Goal: Find contact information: Find contact information

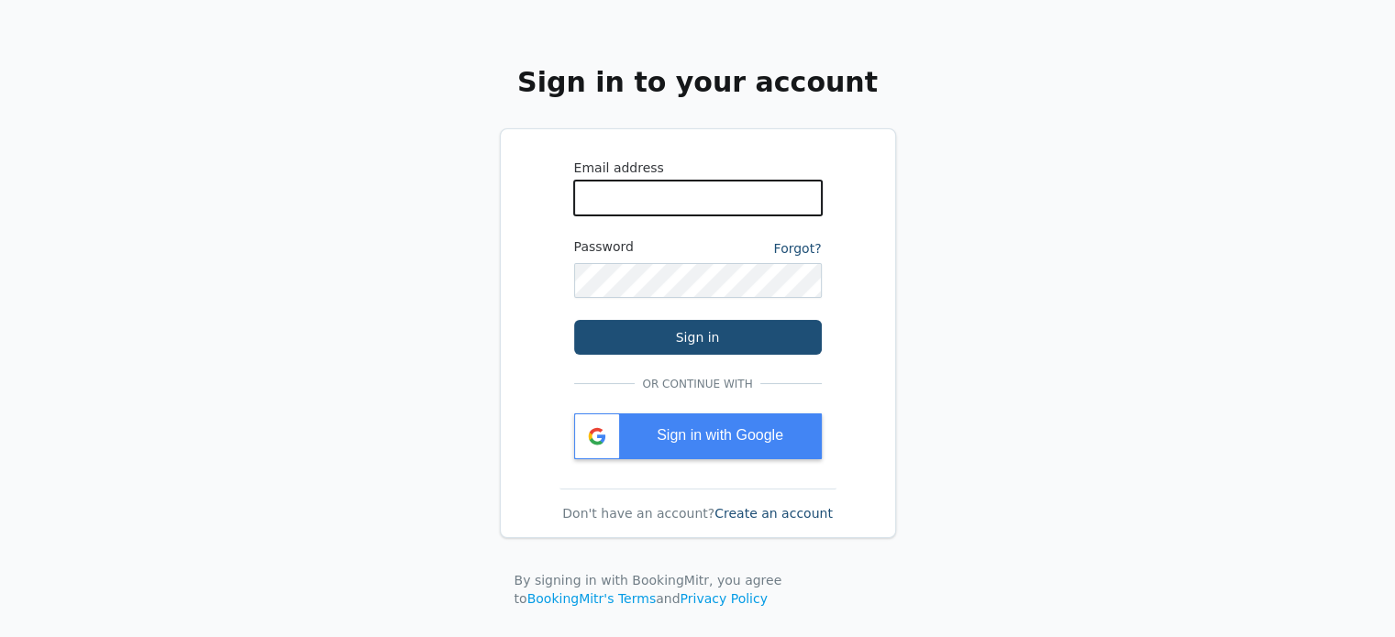
click at [681, 191] on input "WhatsApp Phone Number" at bounding box center [698, 198] width 248 height 35
click at [1024, 490] on div "Sign in to your account Email address Password Forgot? Sign in Or continue with…" at bounding box center [697, 340] width 1395 height 681
click at [644, 200] on input "WhatsApp Phone Number" at bounding box center [698, 198] width 248 height 35
type input "[EMAIL_ADDRESS][DOMAIN_NAME]"
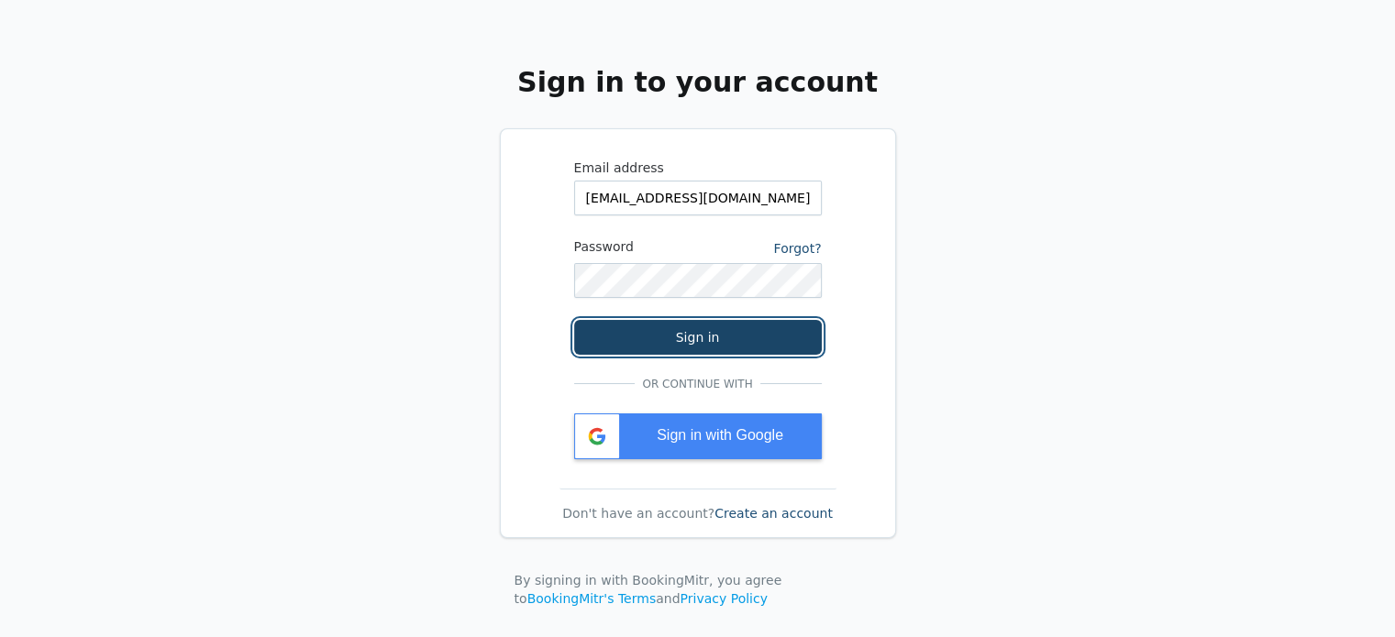
click at [693, 342] on button "Sign in" at bounding box center [698, 337] width 248 height 35
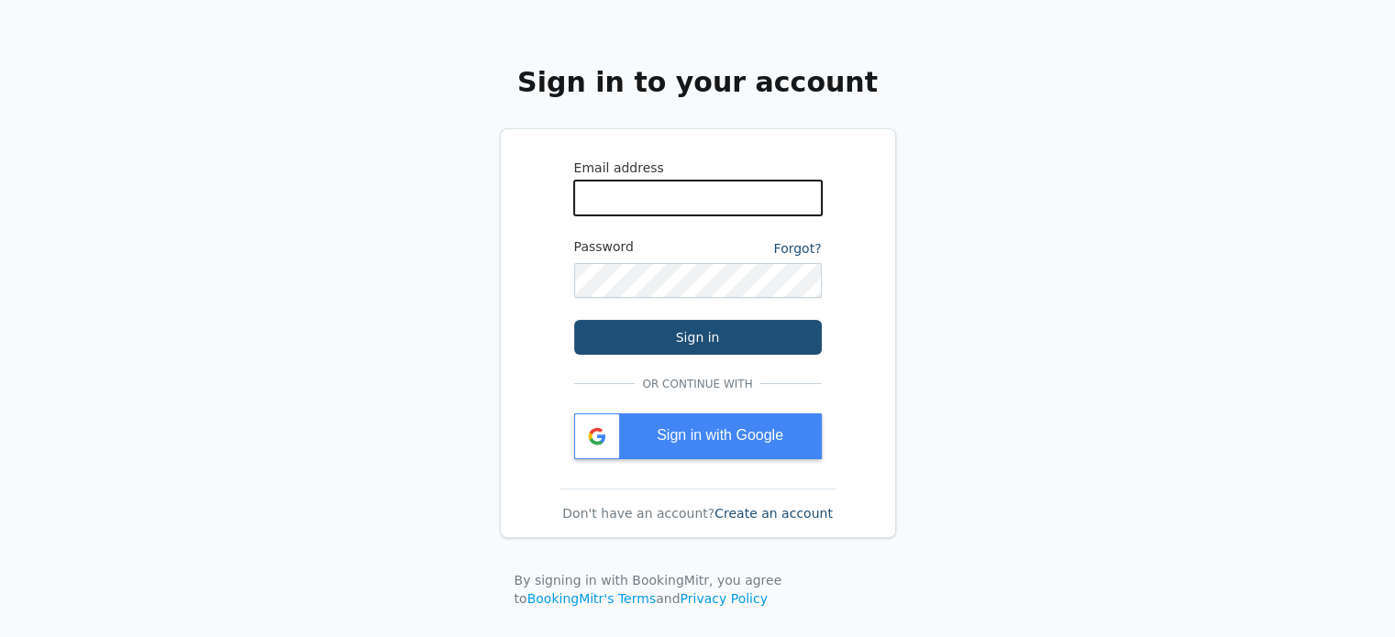
click at [723, 201] on input "WhatsApp Phone Number" at bounding box center [698, 198] width 248 height 35
type input "[EMAIL_ADDRESS][DOMAIN_NAME]"
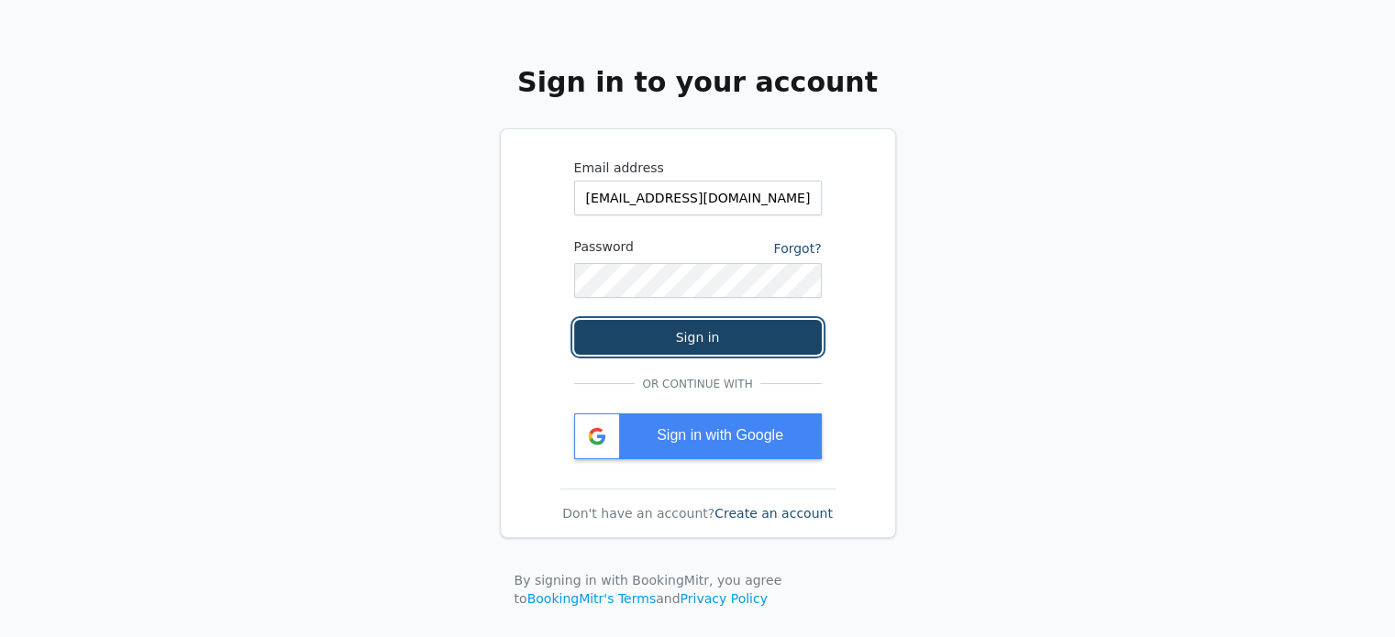
click at [726, 340] on button "Sign in" at bounding box center [698, 337] width 248 height 35
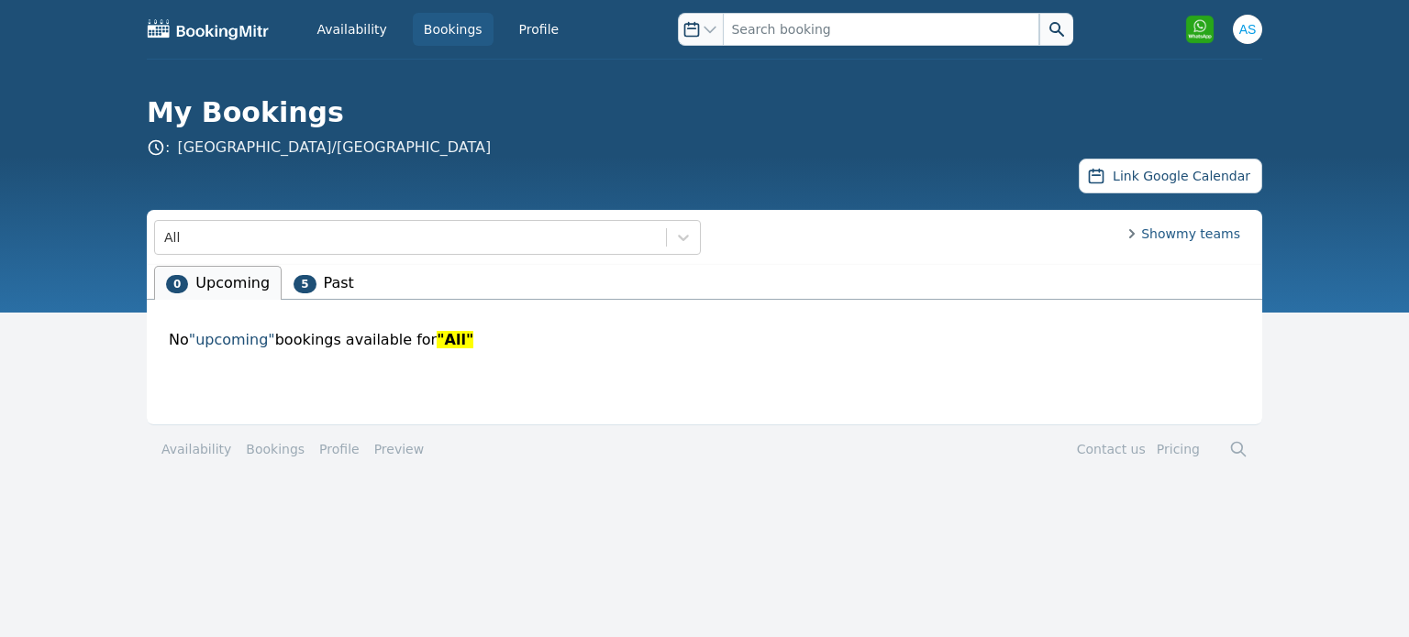
click at [1182, 243] on div "Show my teams" at bounding box center [983, 238] width 558 height 26
click at [1192, 233] on span "Show my teams" at bounding box center [976, 234] width 528 height 18
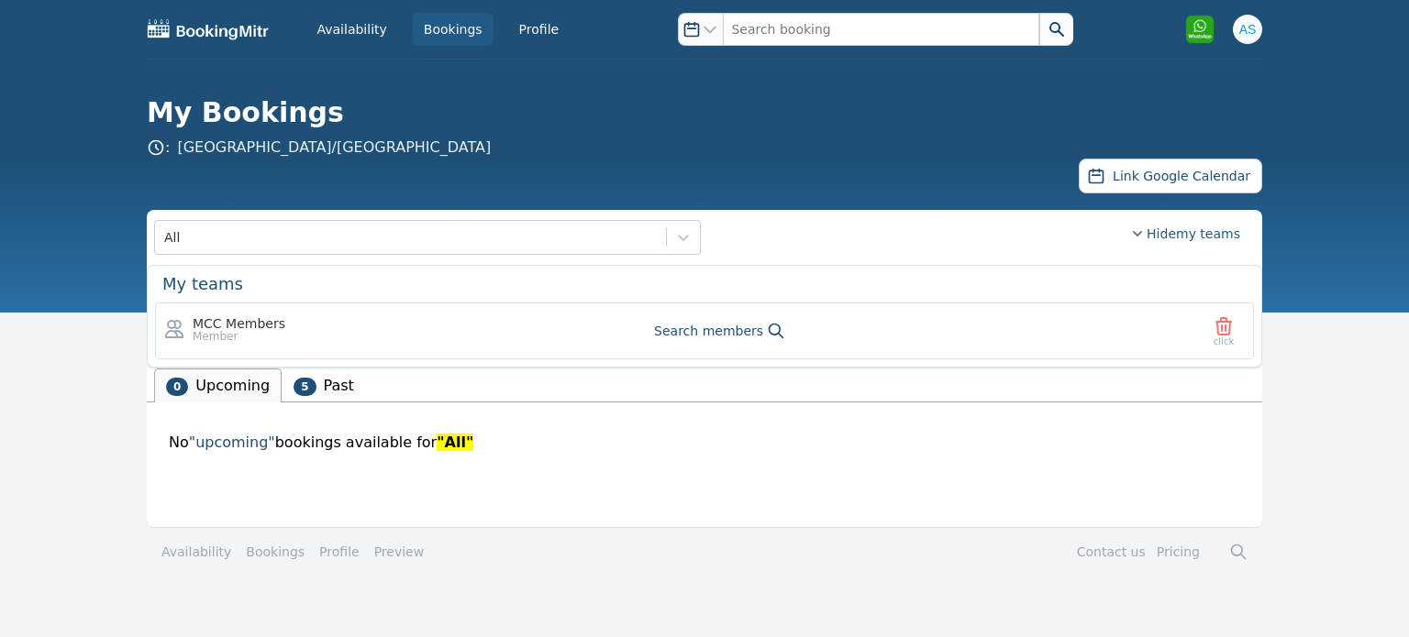
click at [225, 330] on span "member" at bounding box center [239, 336] width 93 height 15
click at [258, 323] on span "MCC Members" at bounding box center [239, 324] width 93 height 18
click at [732, 328] on span "Search members" at bounding box center [708, 331] width 109 height 18
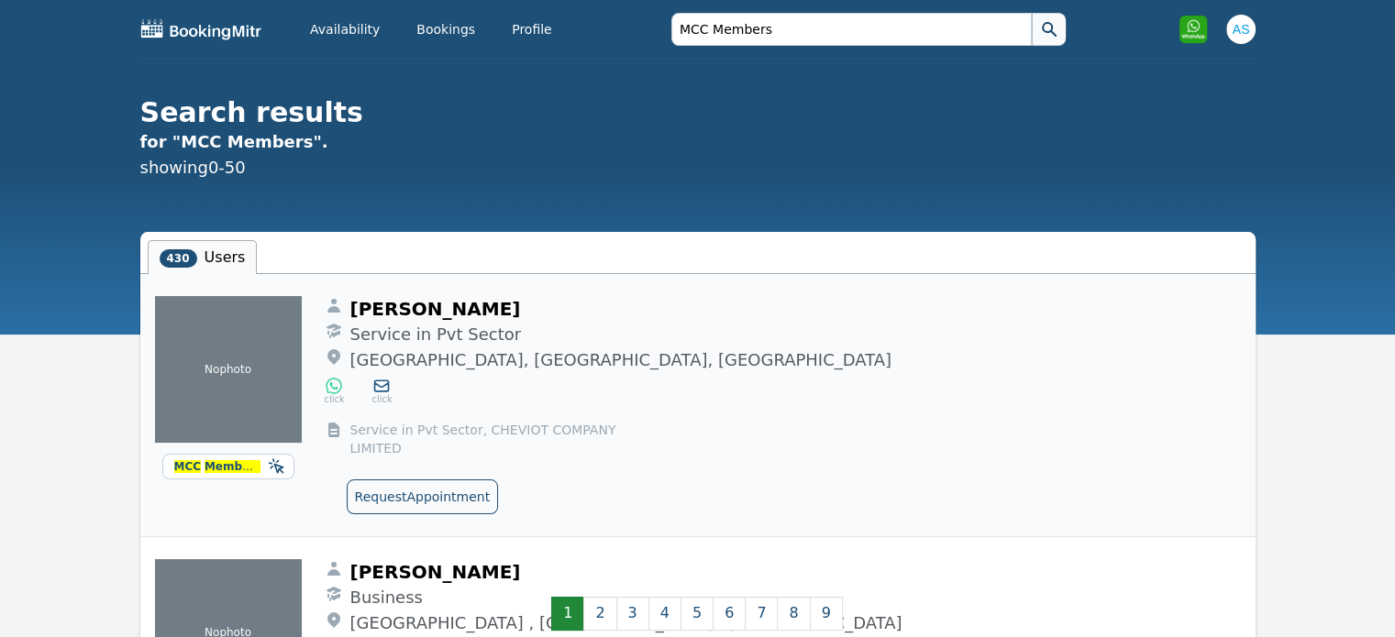
scroll to position [81, 0]
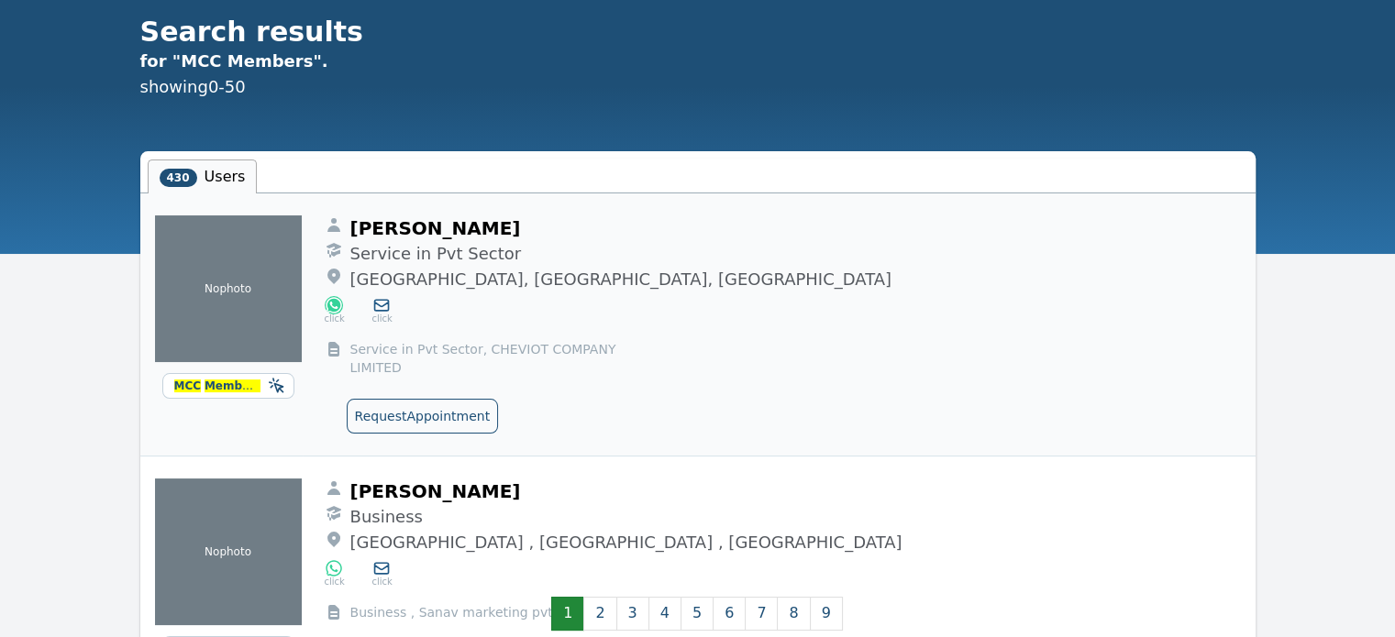
click at [330, 305] on icon at bounding box center [334, 305] width 17 height 17
click at [249, 380] on span "Members" at bounding box center [233, 386] width 57 height 13
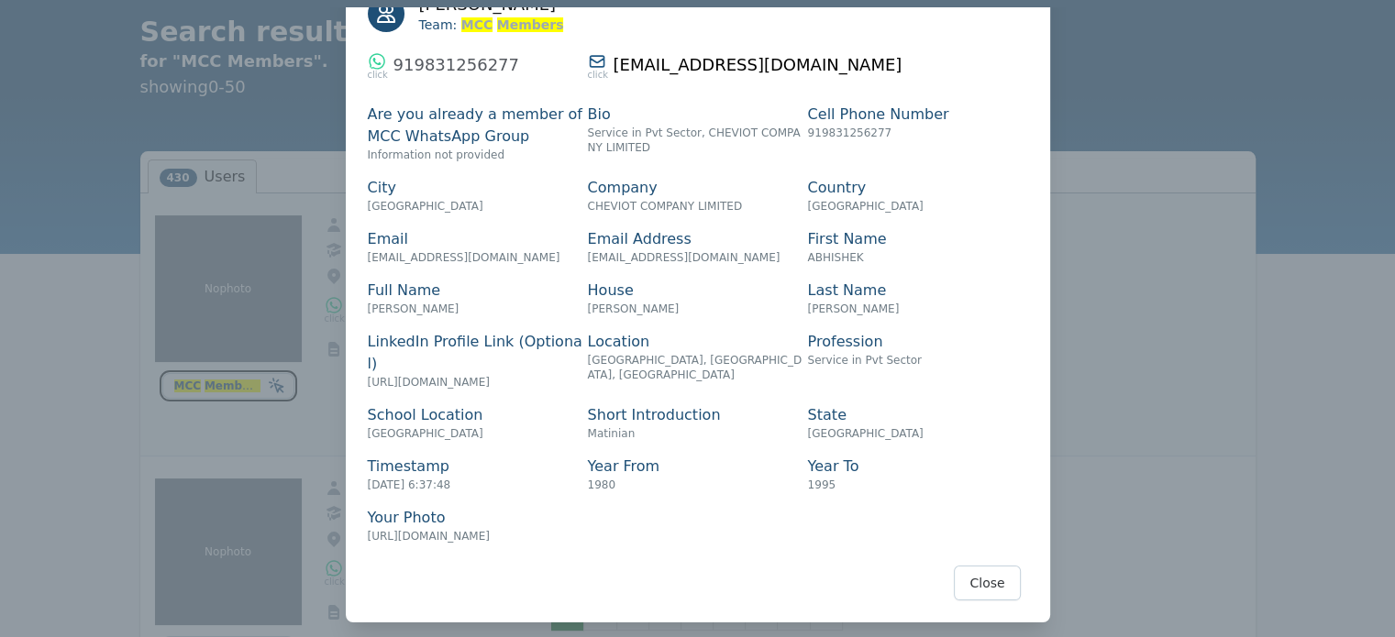
scroll to position [69, 0]
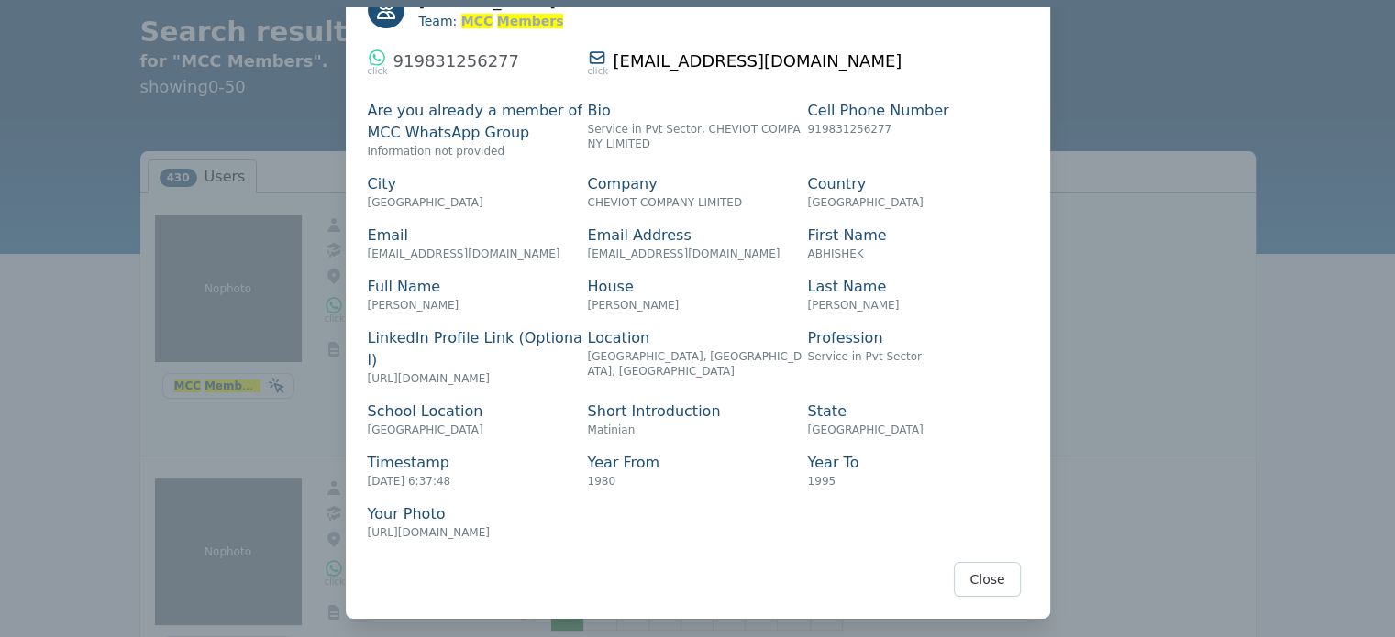
click at [858, 132] on span "919831256277" at bounding box center [850, 129] width 84 height 13
click at [942, 229] on p "First Name" at bounding box center [918, 236] width 220 height 22
click at [1152, 114] on div at bounding box center [697, 318] width 1395 height 637
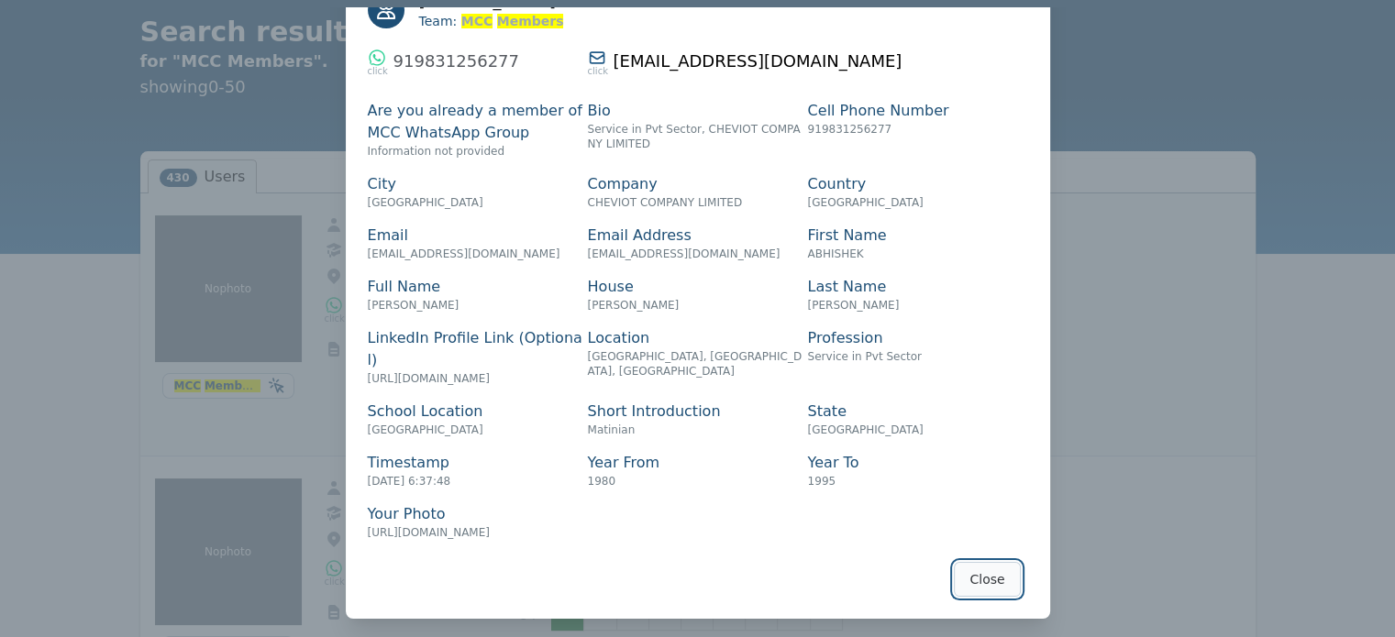
click at [969, 586] on button "Close" at bounding box center [987, 579] width 66 height 35
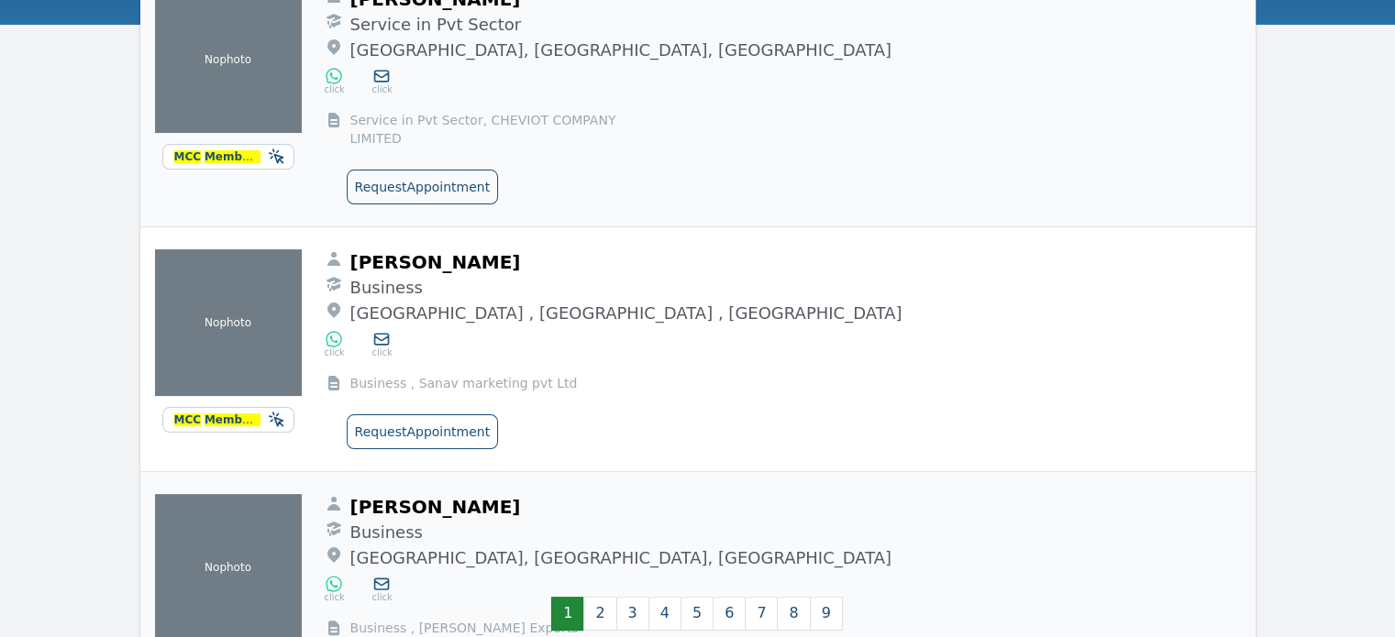
scroll to position [317, 0]
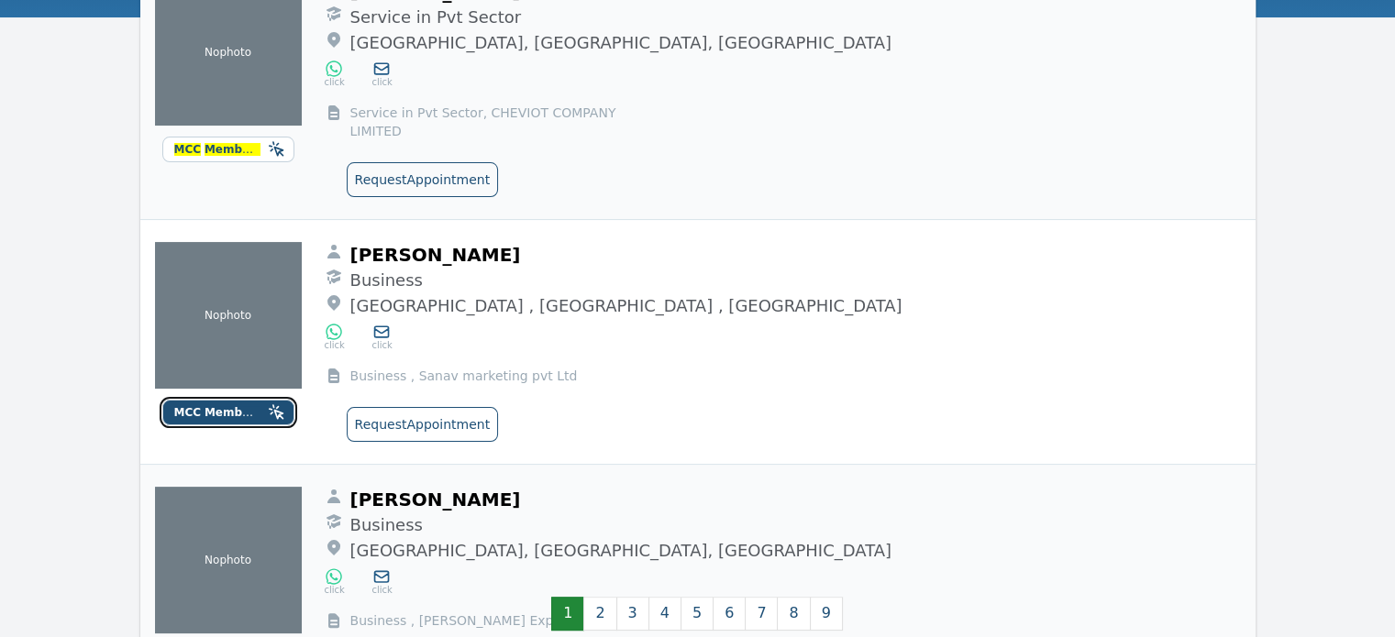
click at [231, 402] on button "MCC Members" at bounding box center [228, 413] width 132 height 26
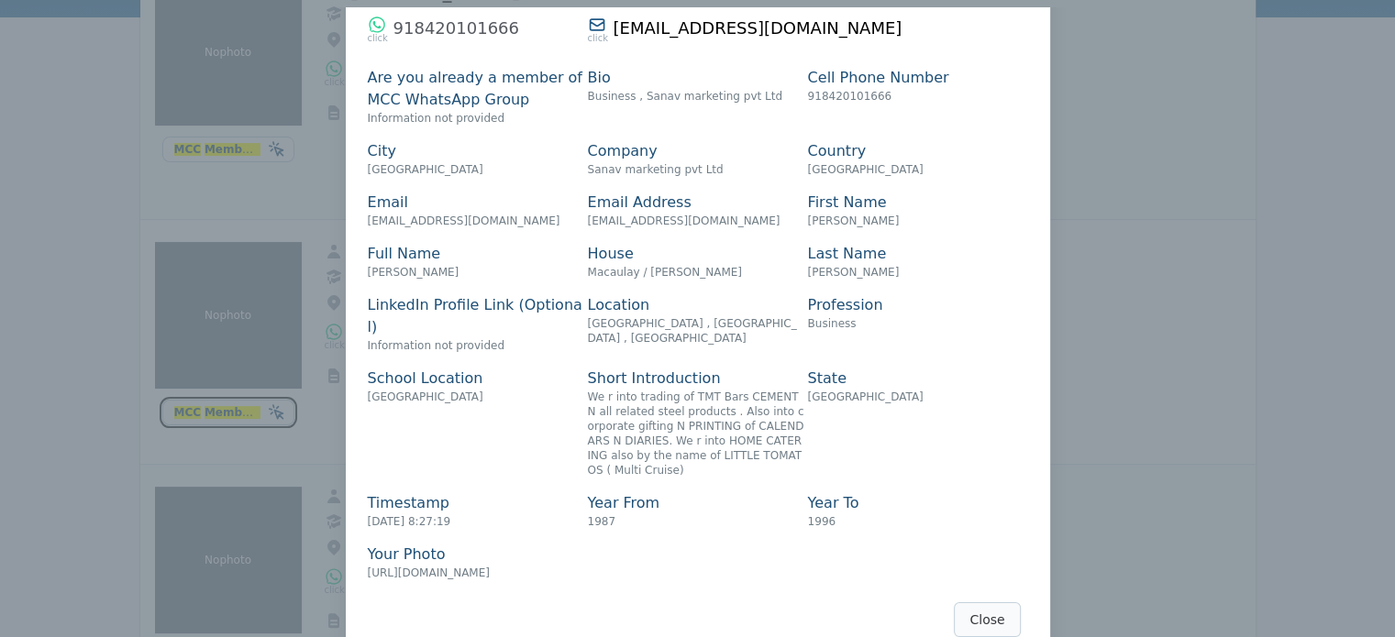
scroll to position [110, 0]
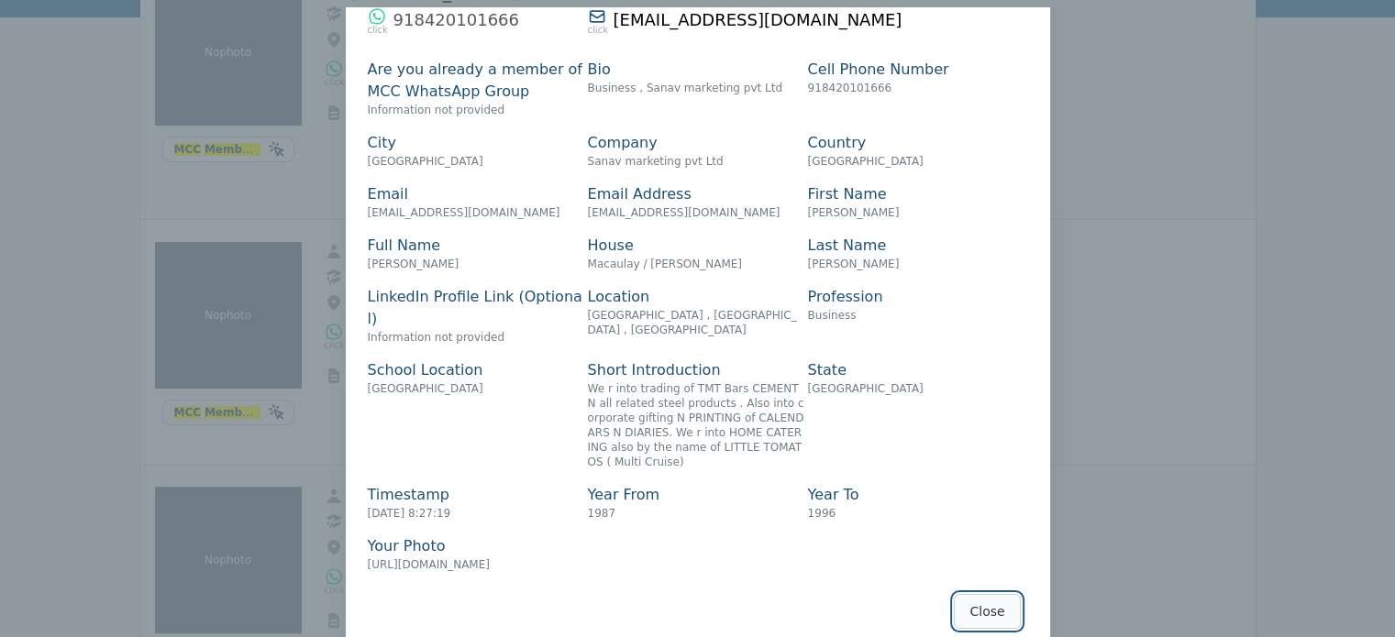
click at [990, 594] on button "Close" at bounding box center [987, 611] width 66 height 35
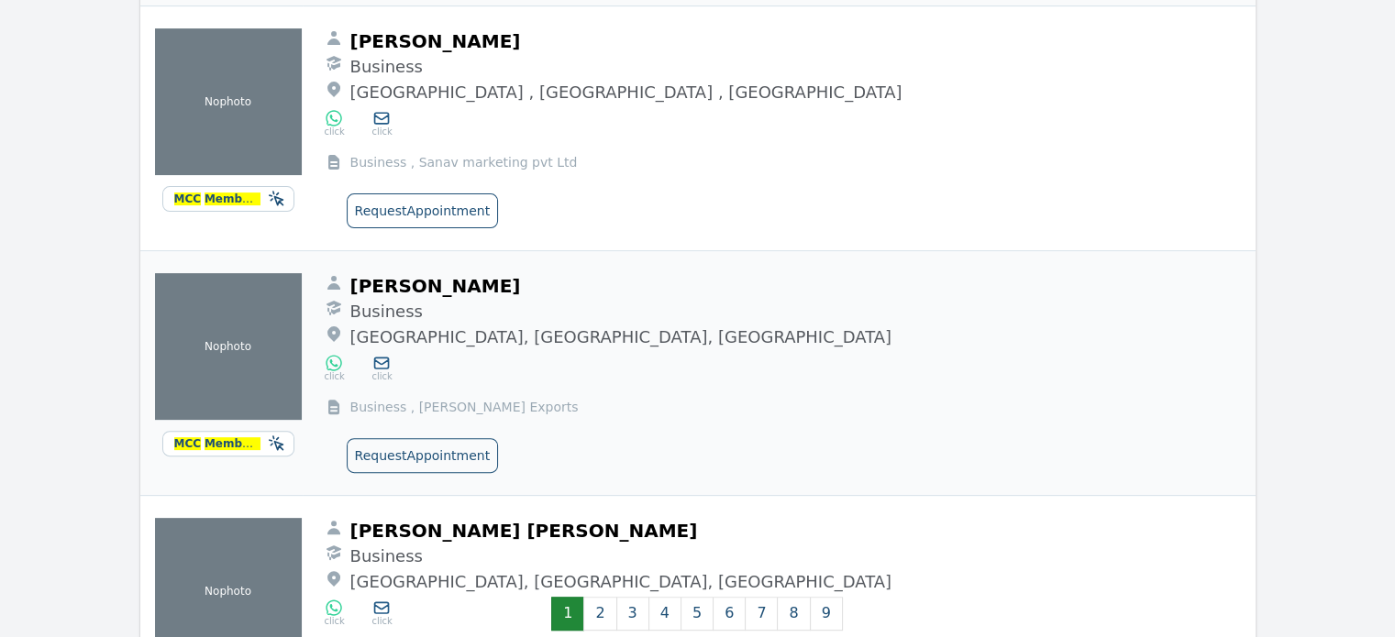
scroll to position [534, 0]
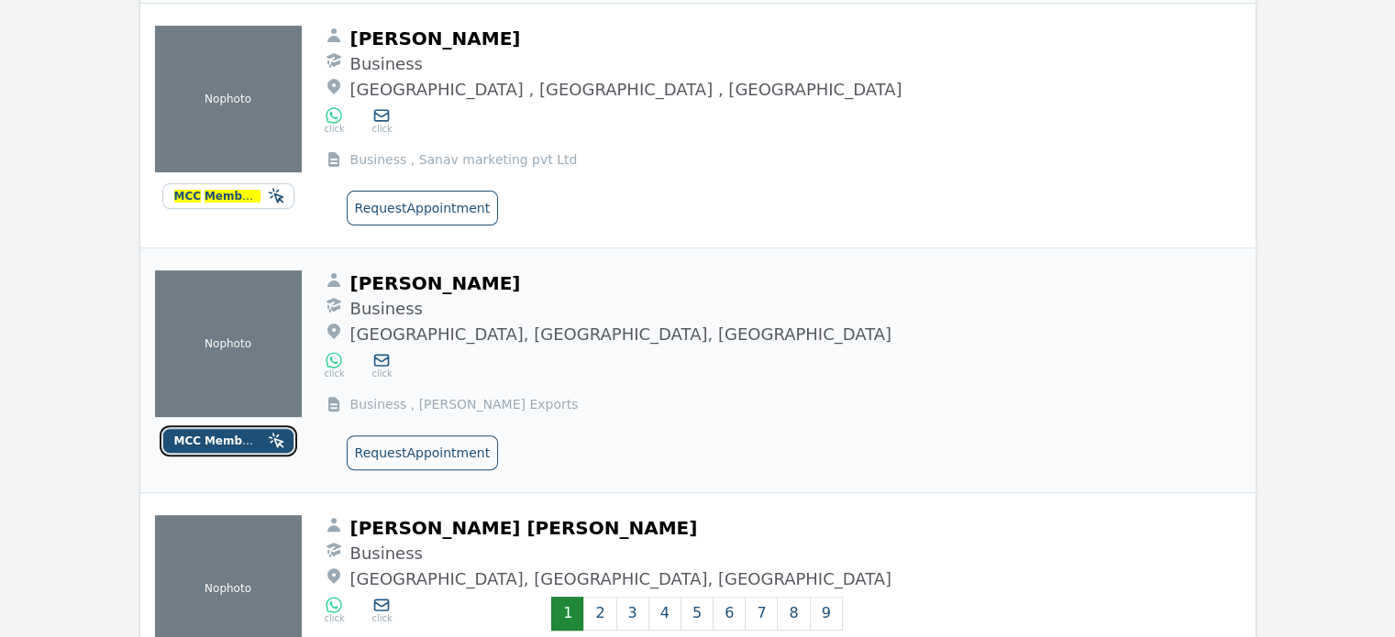
click at [197, 435] on span "MCC" at bounding box center [188, 441] width 28 height 13
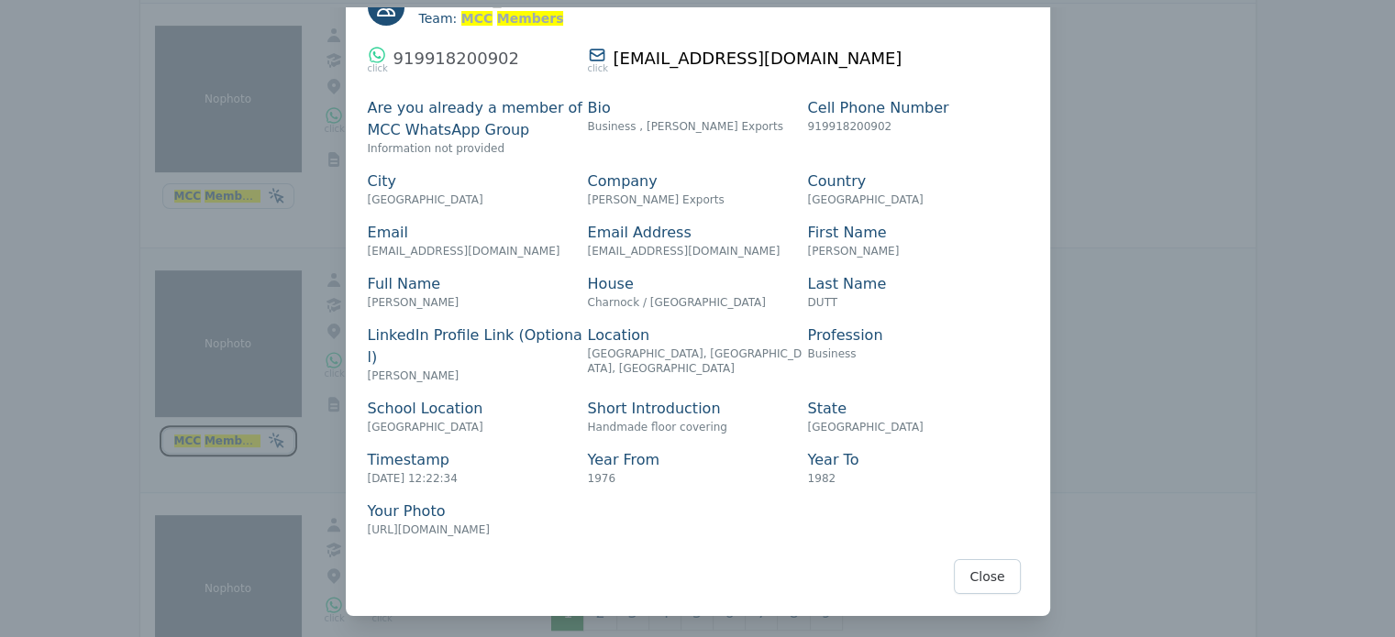
scroll to position [71, 0]
click at [991, 578] on button "Close" at bounding box center [987, 577] width 66 height 35
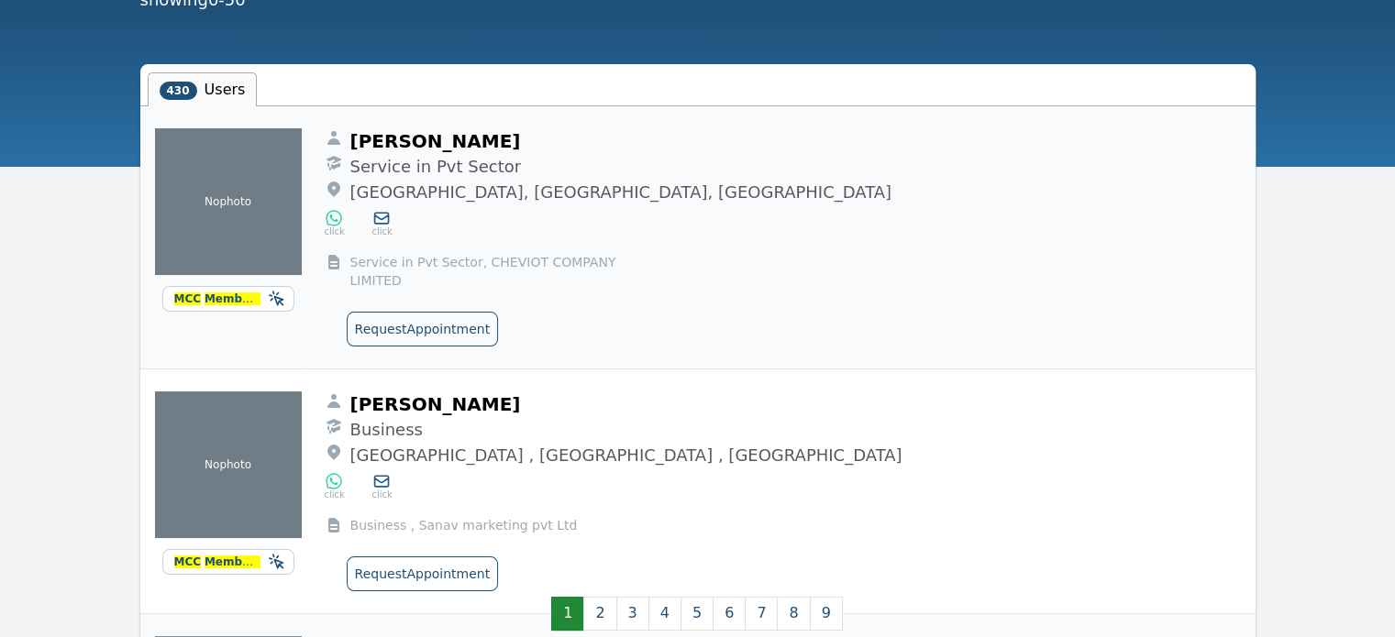
scroll to position [0, 0]
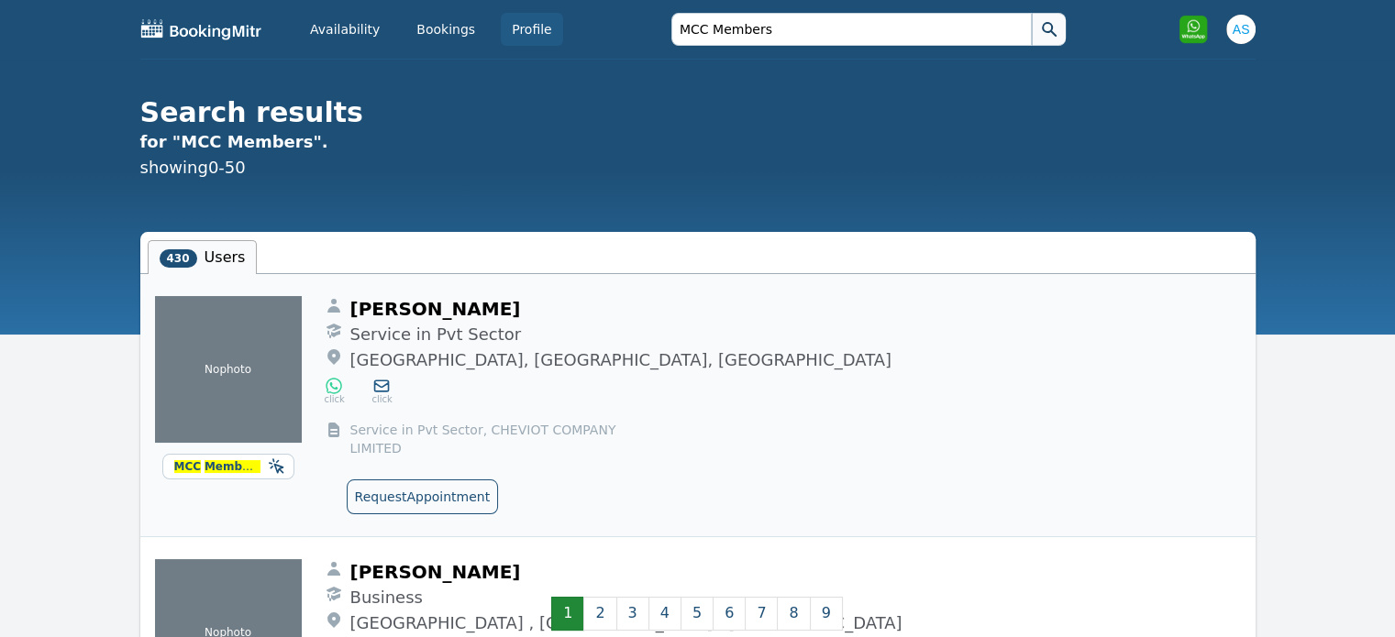
click at [518, 28] on link "Profile" at bounding box center [532, 29] width 62 height 33
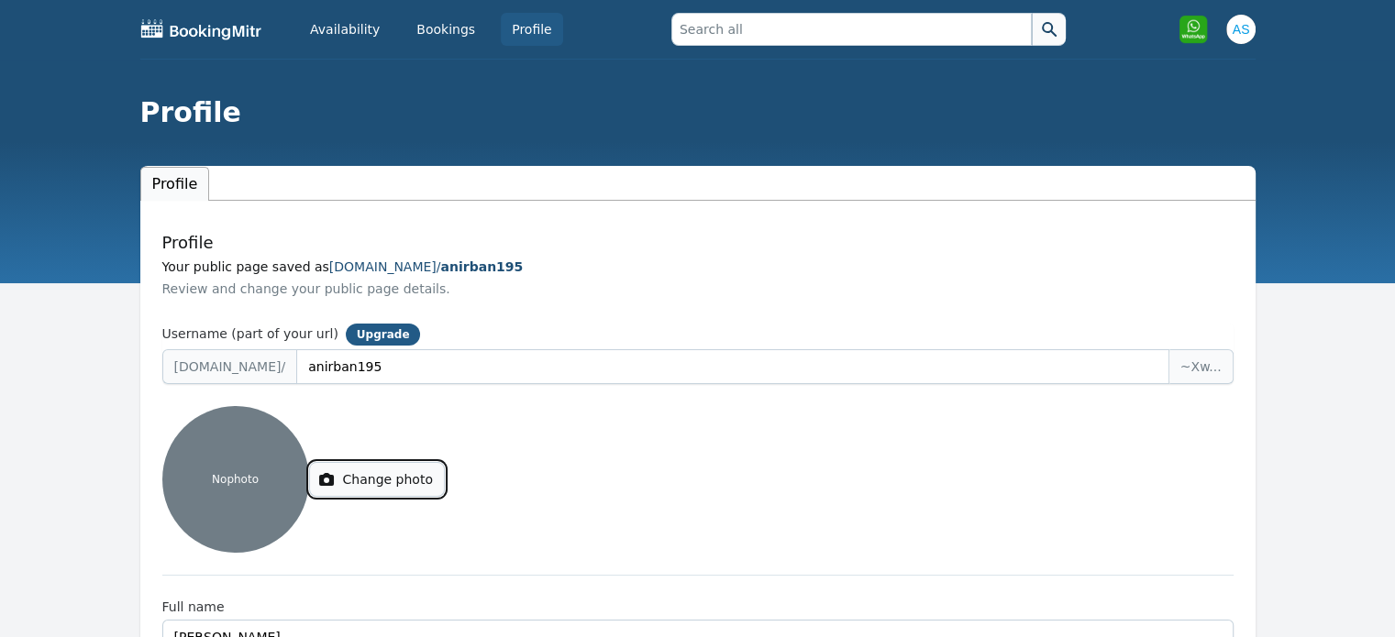
click at [385, 480] on button "Change photo" at bounding box center [377, 479] width 136 height 35
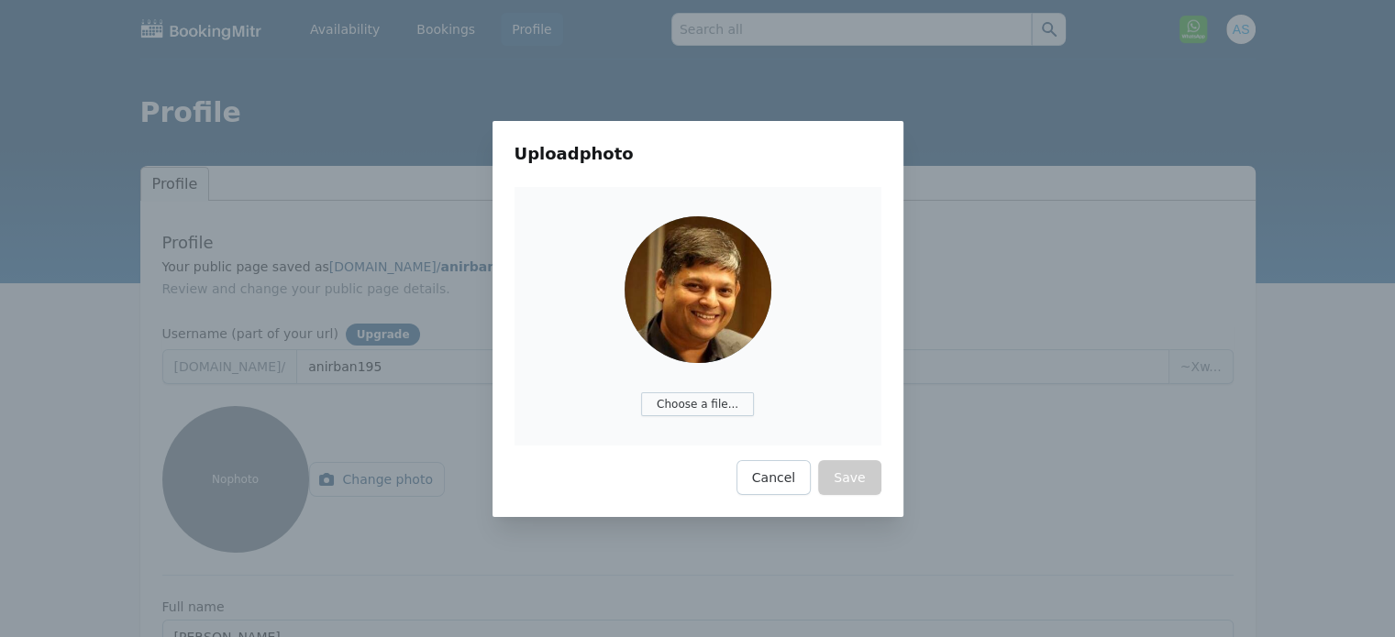
click at [709, 395] on label "Choose a file..." at bounding box center [697, 405] width 113 height 24
click at [709, 395] on input "Choose a file..." at bounding box center [800, 389] width 318 height 22
type input "C:\fakepath\anirban195.jpg"
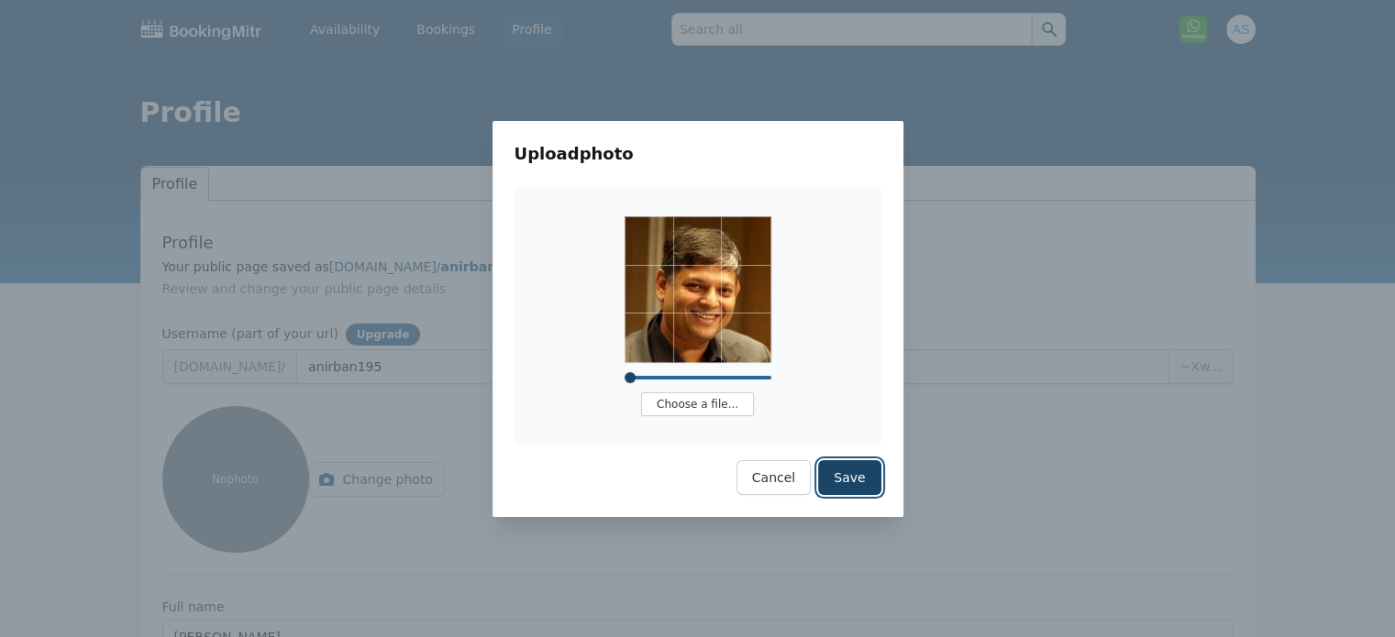
click at [846, 473] on button "Save" at bounding box center [849, 477] width 62 height 35
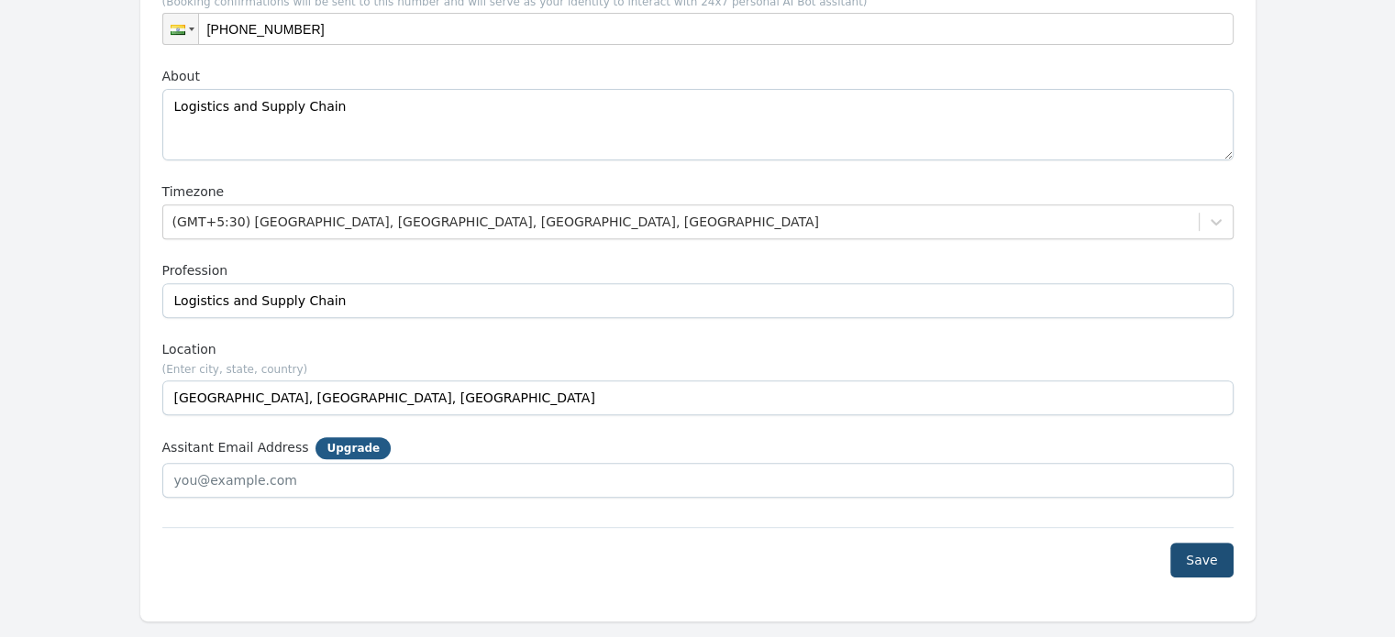
scroll to position [751, 0]
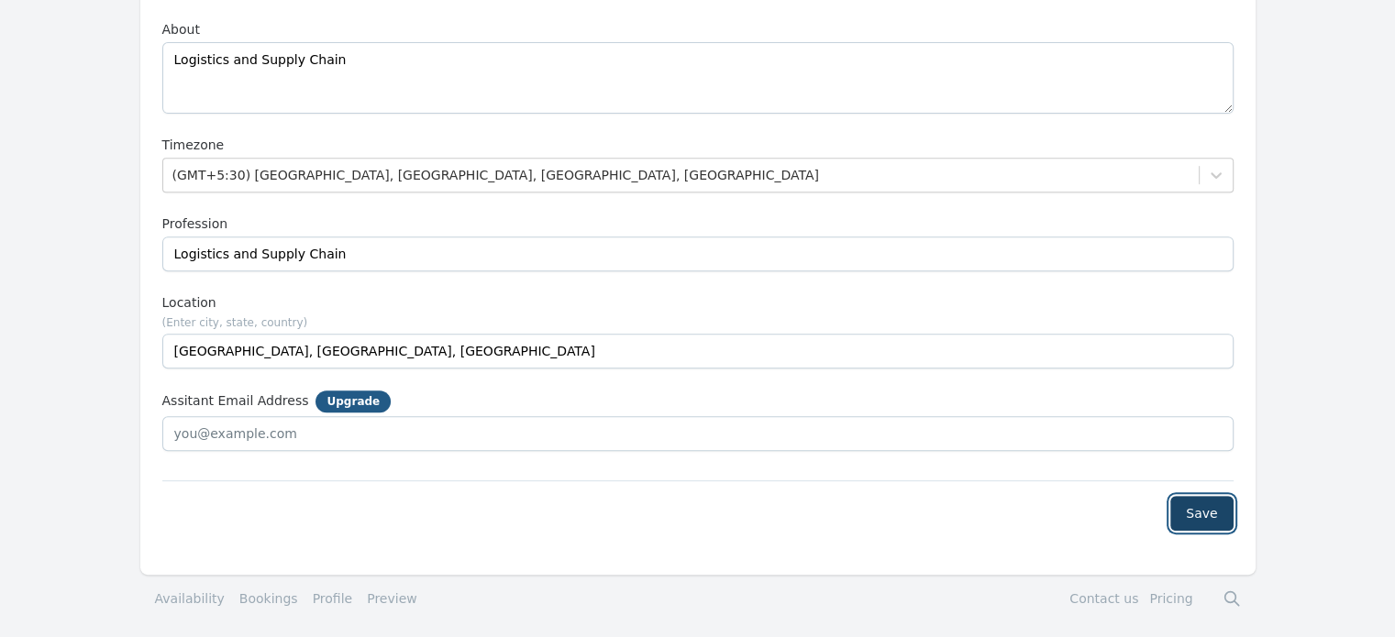
click at [1207, 514] on button "Save" at bounding box center [1201, 513] width 62 height 35
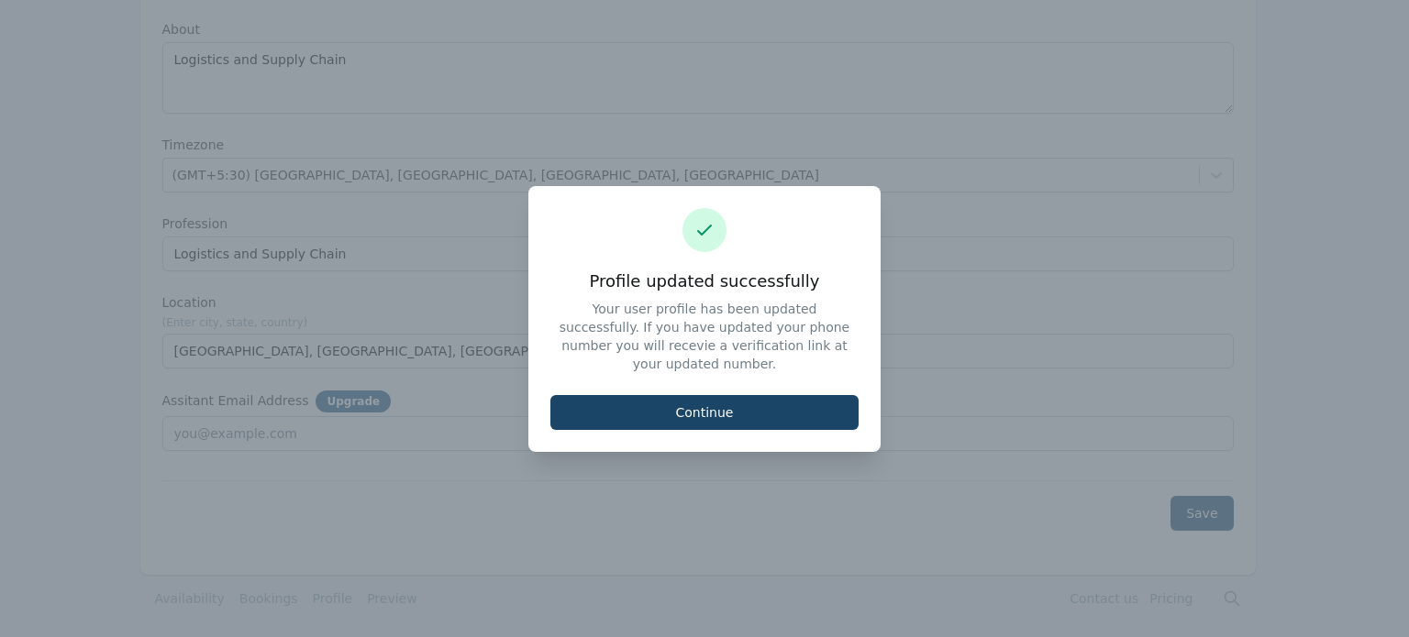
click at [697, 401] on button "Continue" at bounding box center [704, 412] width 308 height 35
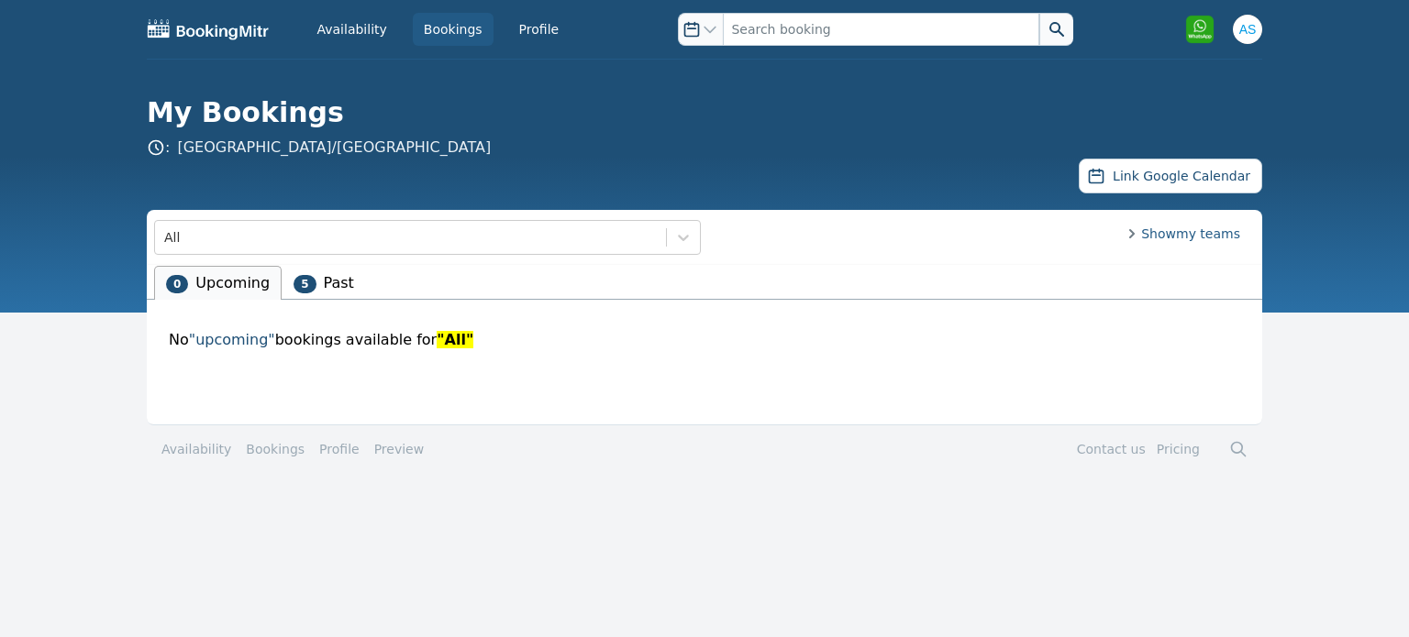
click at [327, 283] on li "5 Past" at bounding box center [324, 283] width 84 height 34
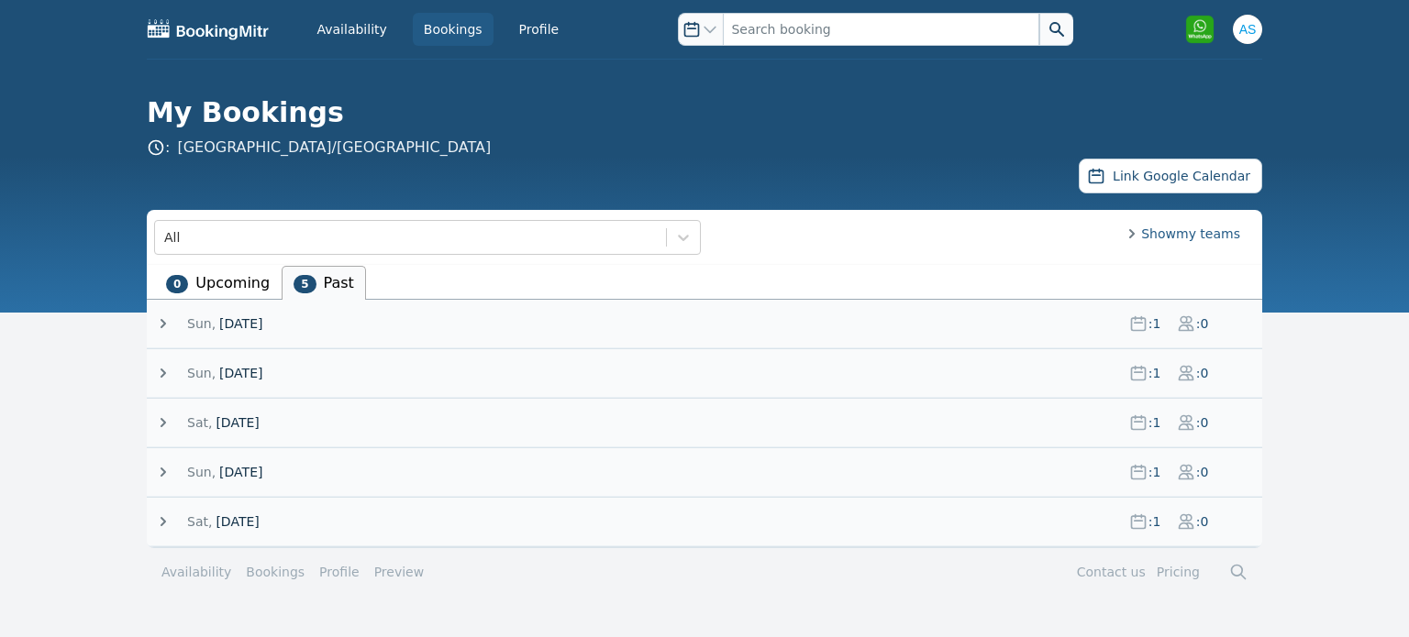
click at [260, 323] on span "[DATE]" at bounding box center [240, 324] width 43 height 18
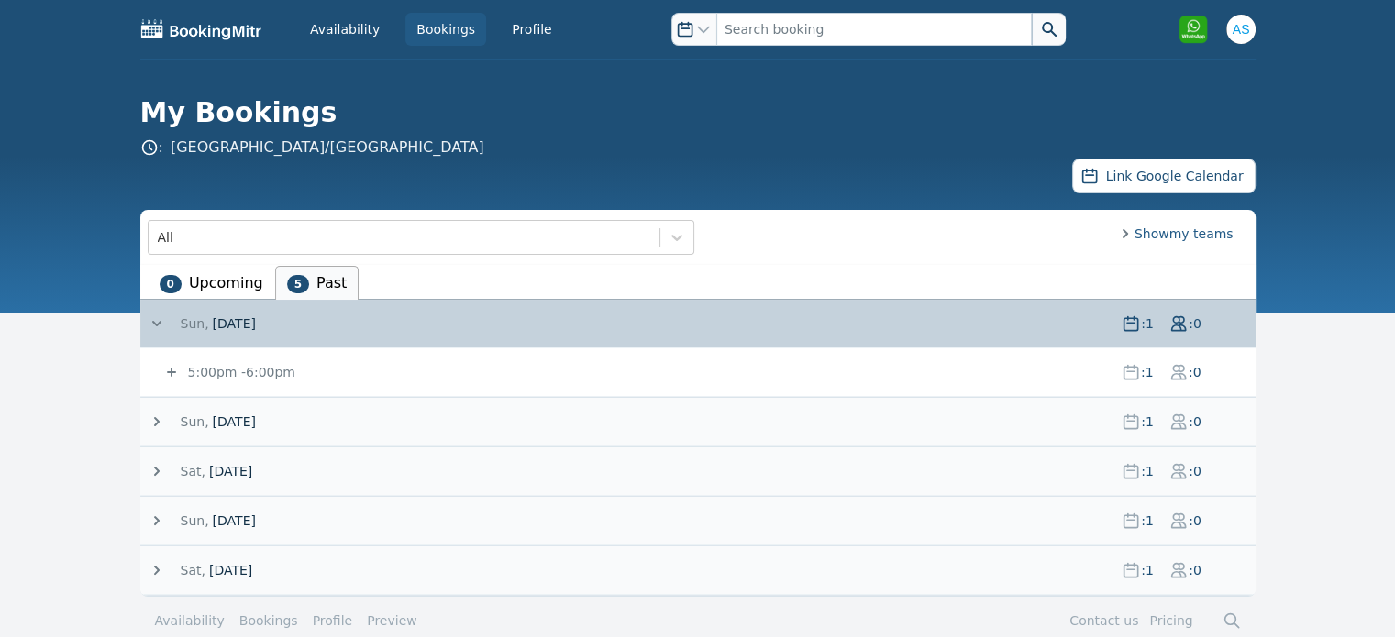
click at [1178, 235] on span "Show my teams" at bounding box center [969, 234] width 528 height 18
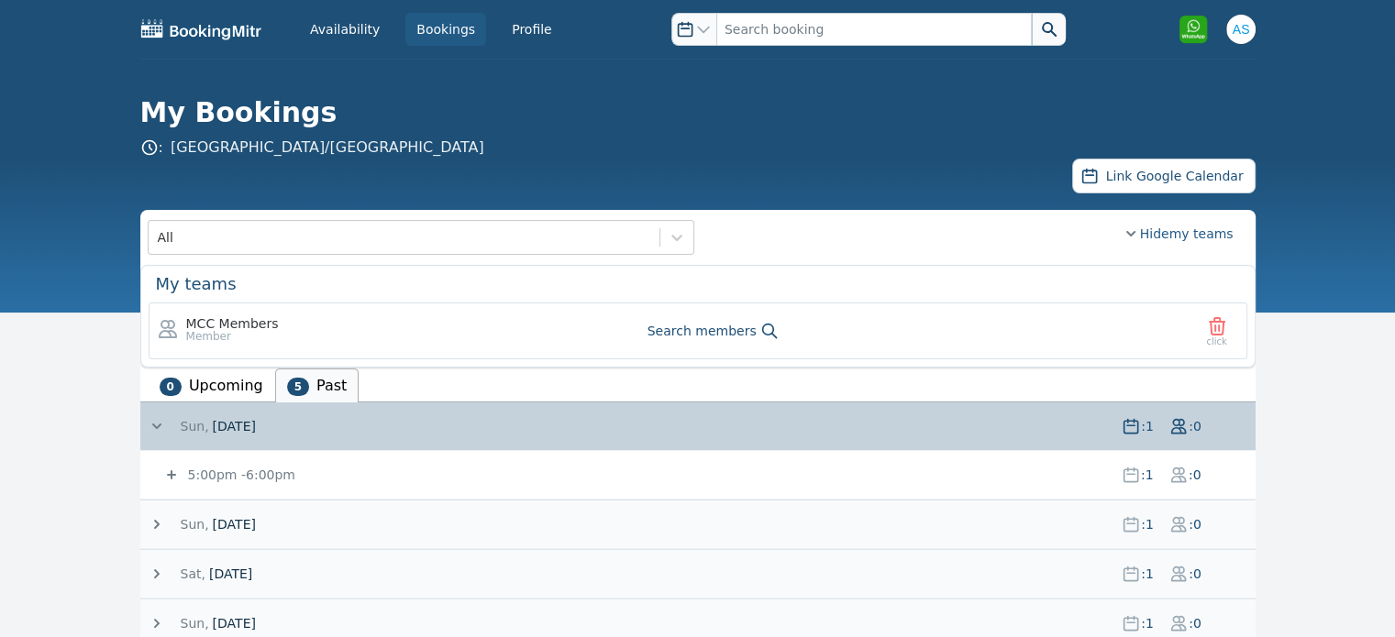
click at [216, 334] on span "member" at bounding box center [232, 336] width 93 height 15
click at [725, 325] on span "Search members" at bounding box center [702, 331] width 109 height 18
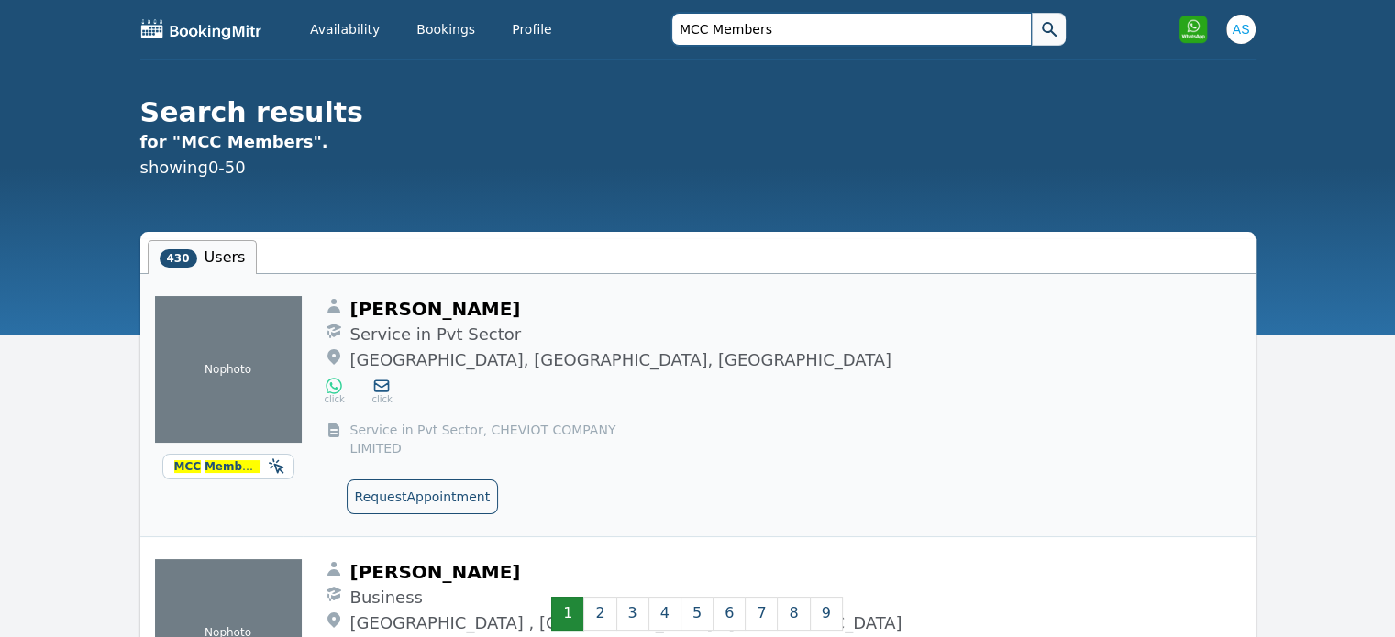
click at [759, 28] on input "MCC Members" at bounding box center [851, 29] width 360 height 33
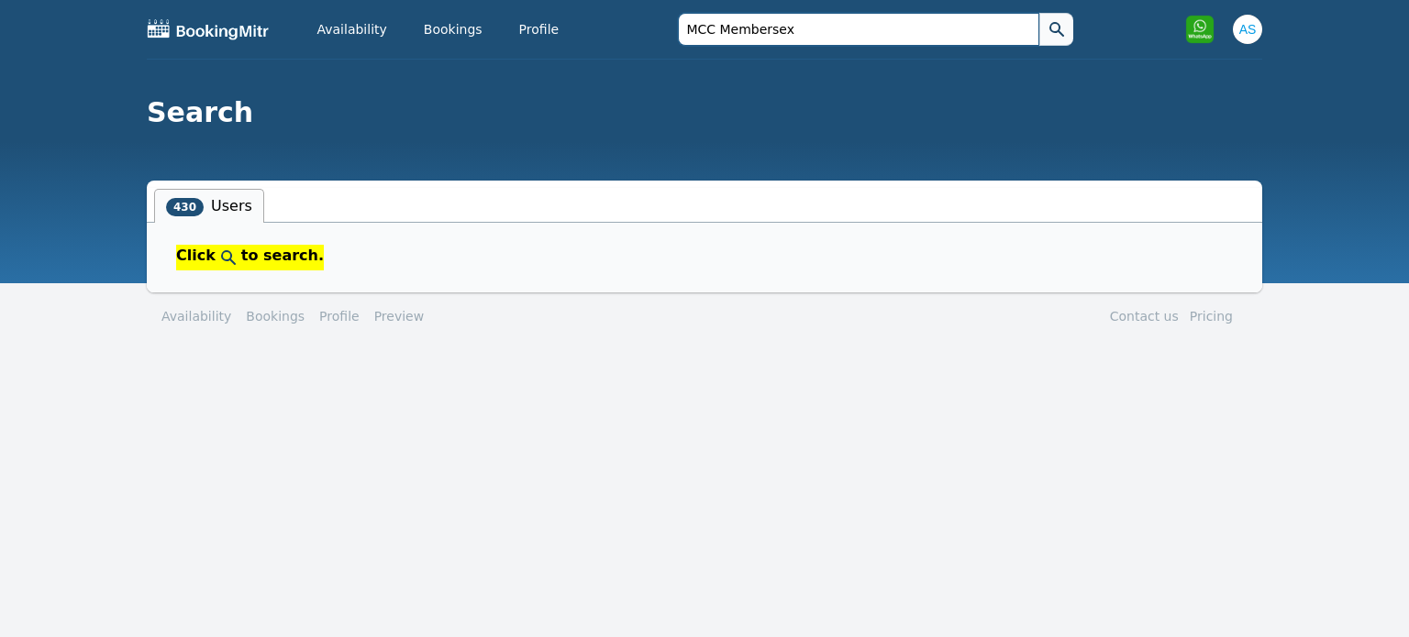
click at [759, 28] on input "MCC Membersex" at bounding box center [858, 29] width 360 height 33
type input "export"
click at [1039, 13] on button at bounding box center [1056, 29] width 34 height 33
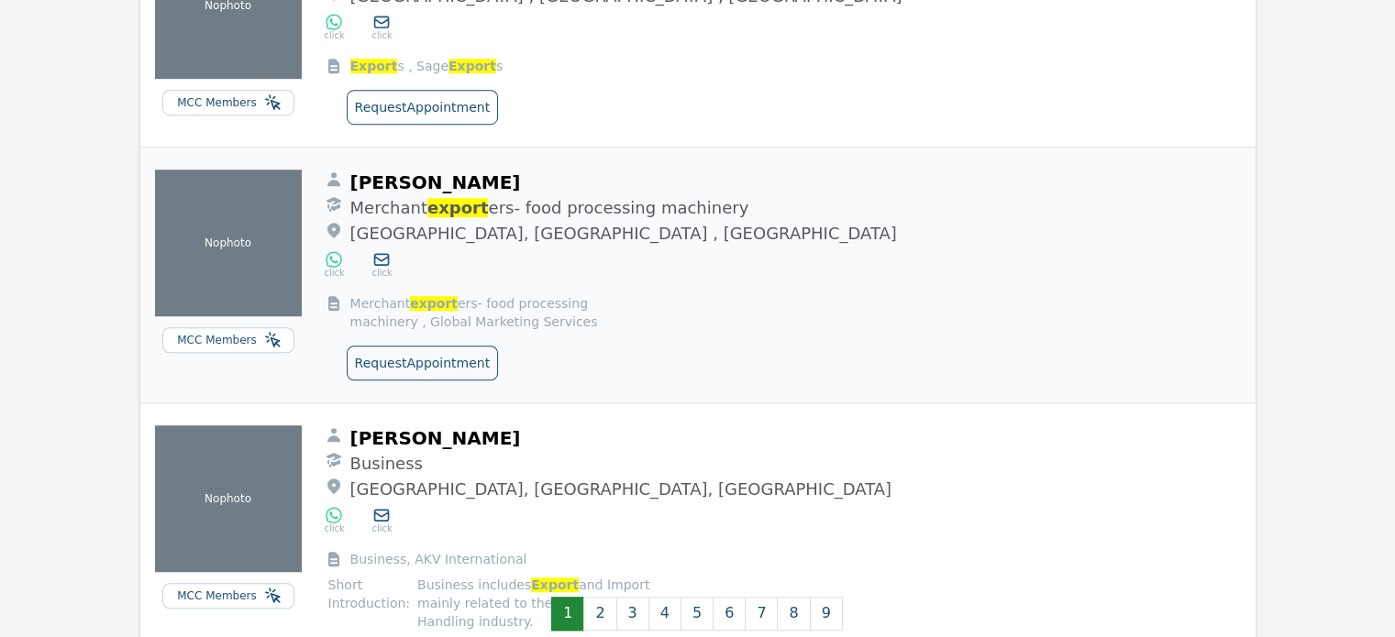
scroll to position [1280, 0]
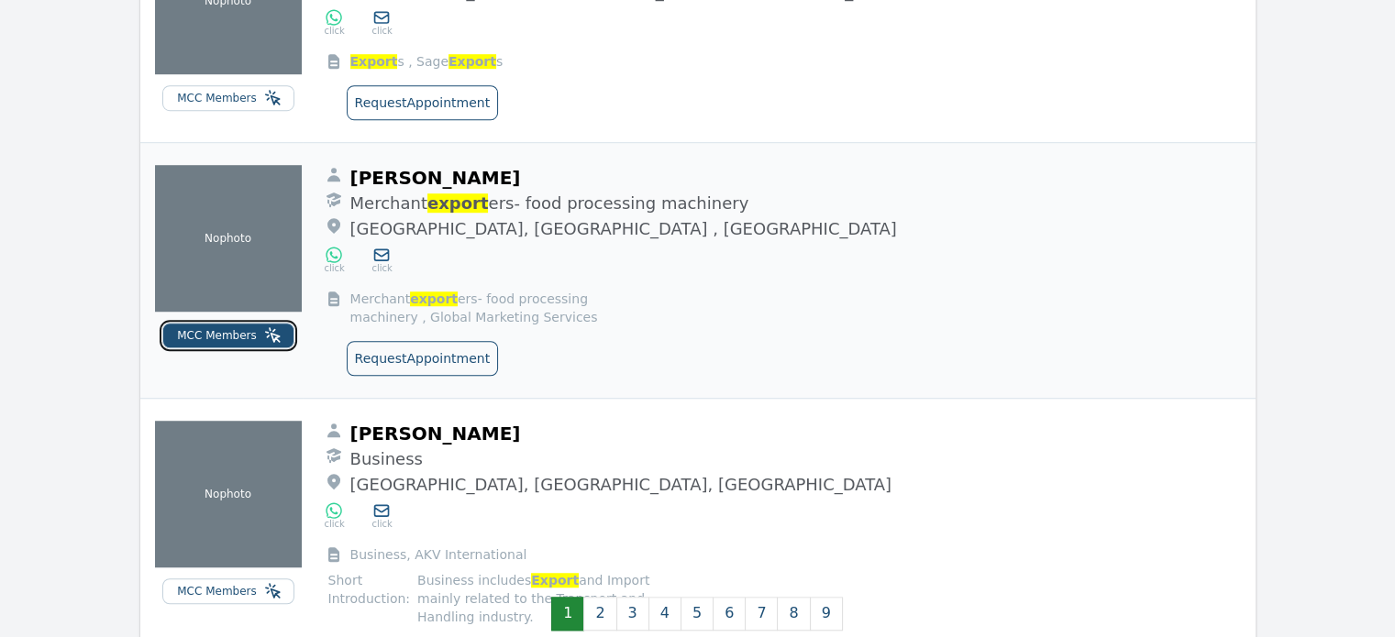
click at [223, 329] on span "MCC Members" at bounding box center [217, 335] width 80 height 13
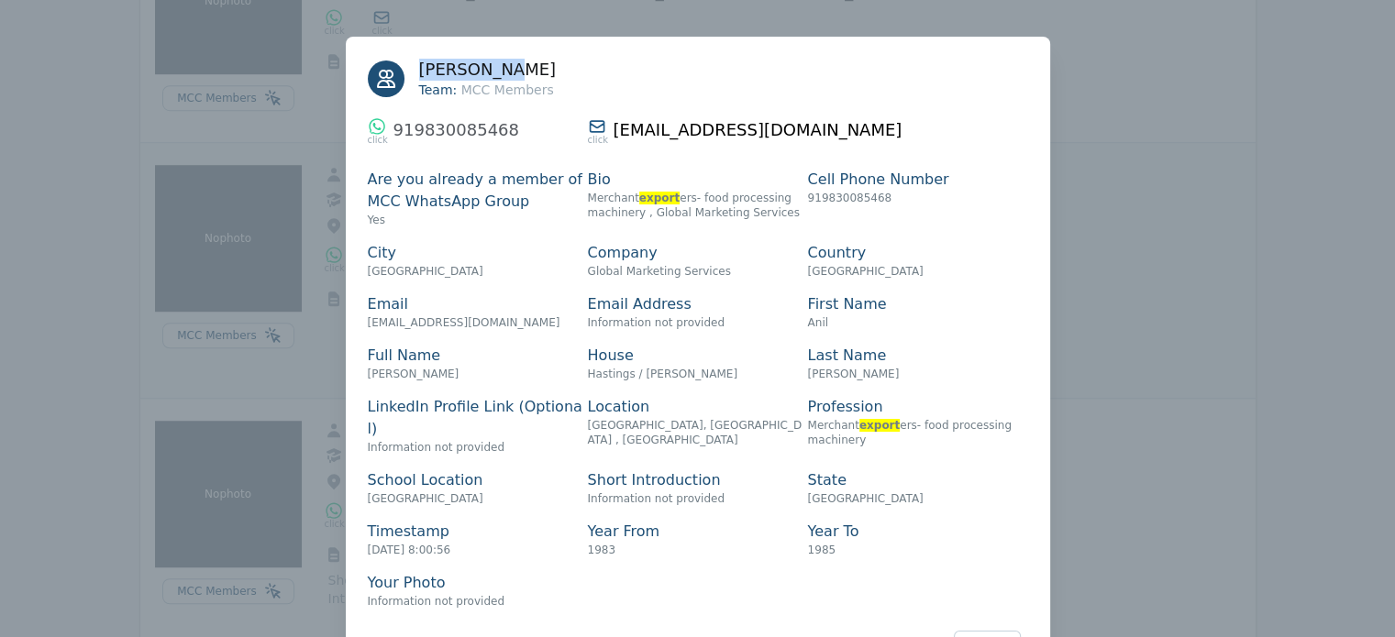
drag, startPoint x: 503, startPoint y: 70, endPoint x: 416, endPoint y: 73, distance: 86.3
click at [419, 73] on h3 "[PERSON_NAME]" at bounding box center [488, 70] width 138 height 22
copy span "[PERSON_NAME]"
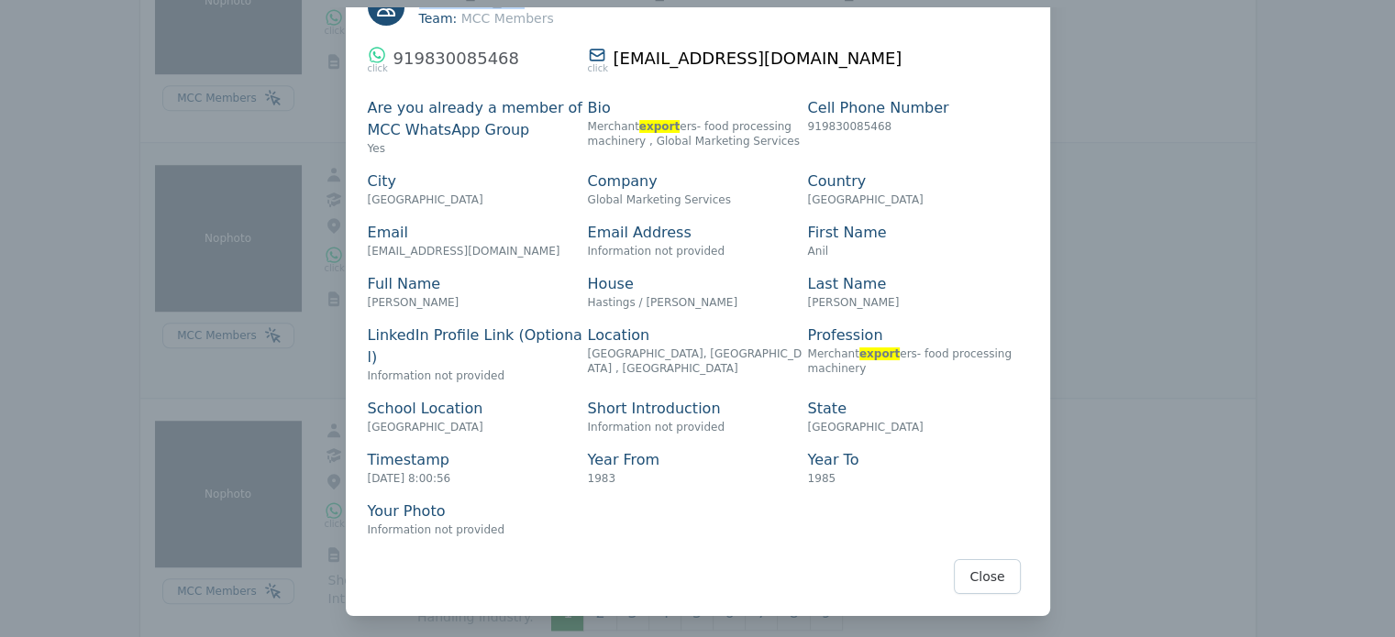
scroll to position [0, 0]
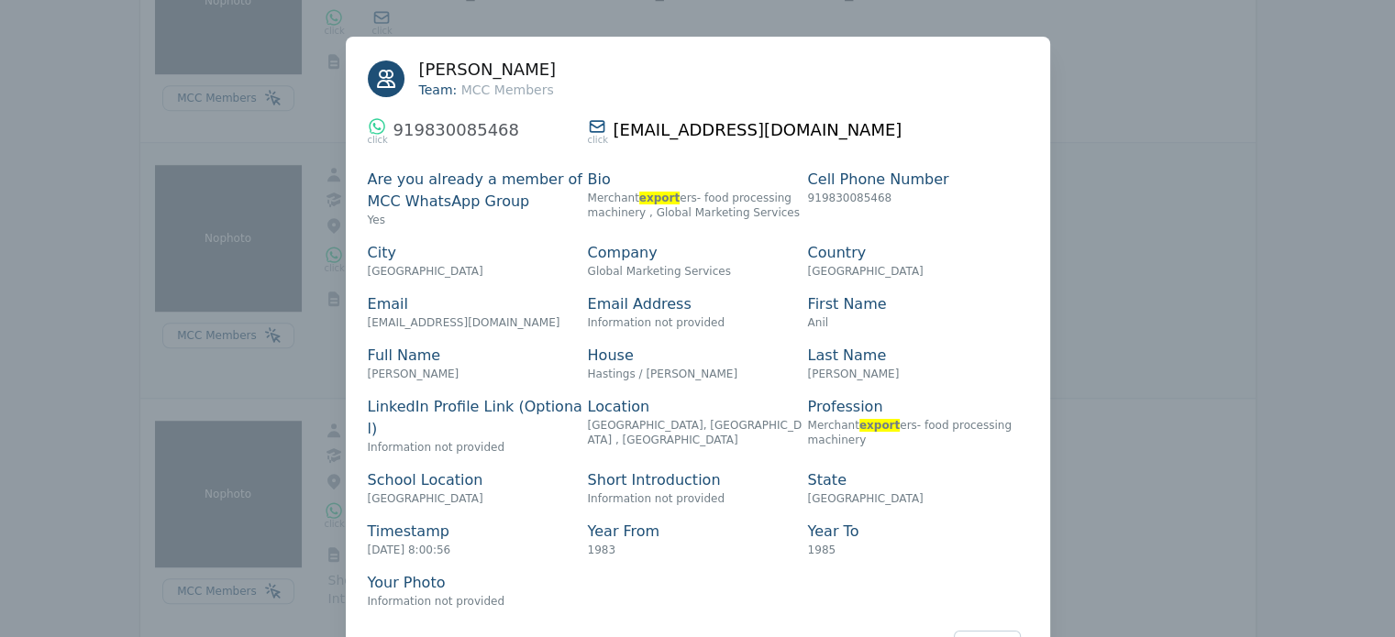
click at [454, 129] on span "919830085468" at bounding box center [456, 129] width 126 height 19
copy span "919830085468"
drag, startPoint x: 441, startPoint y: 370, endPoint x: 360, endPoint y: 370, distance: 81.6
click at [360, 370] on div "[PERSON_NAME] Team: MCC Members click 919830085468 click [EMAIL_ADDRESS][DOMAIN…" at bounding box center [698, 362] width 704 height 651
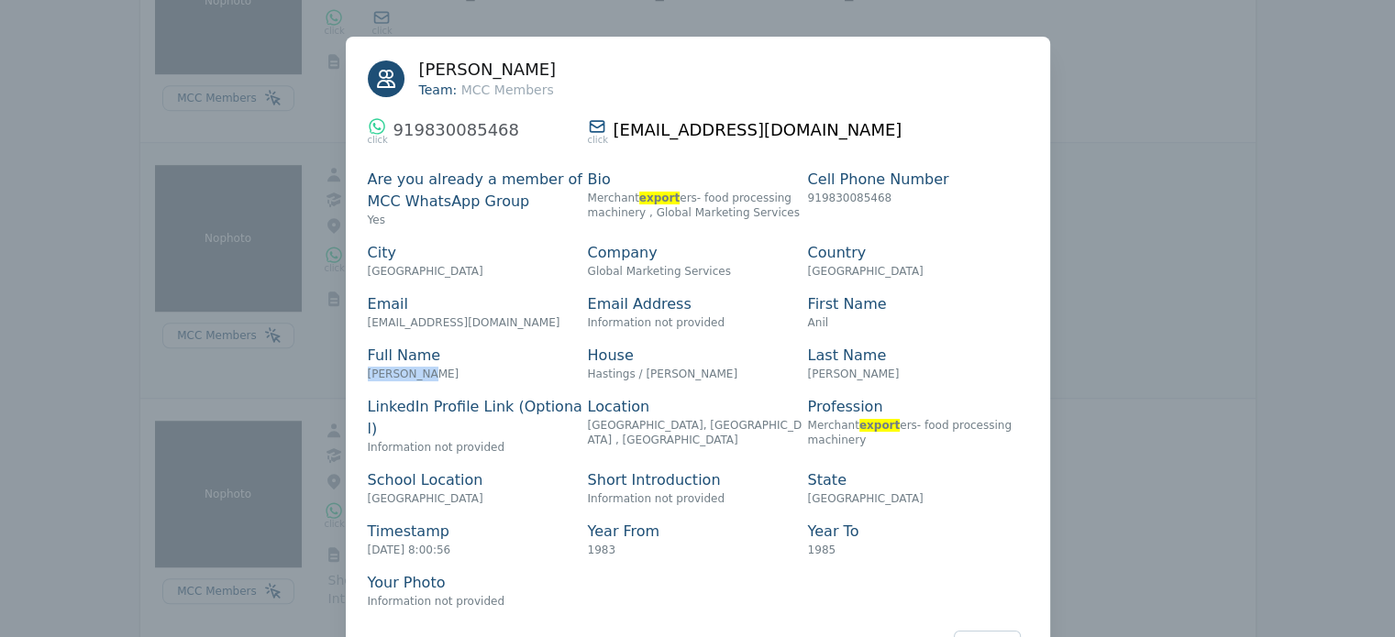
copy span "[PERSON_NAME]"
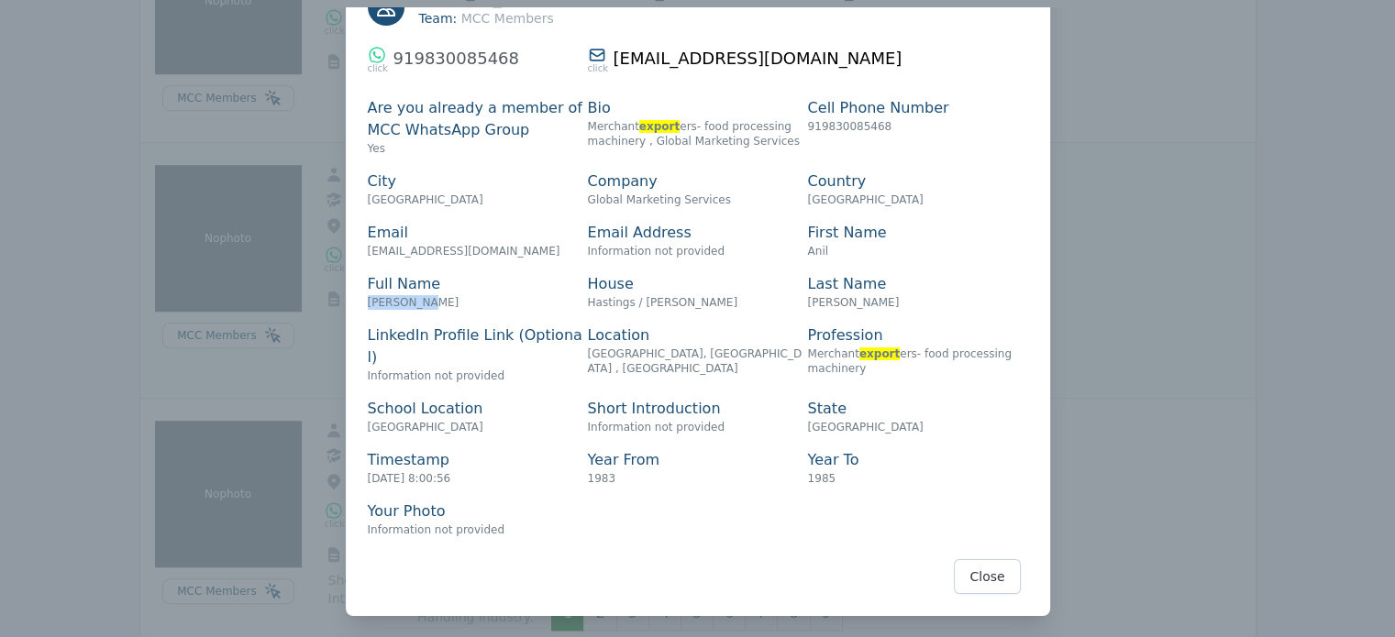
scroll to position [1299, 0]
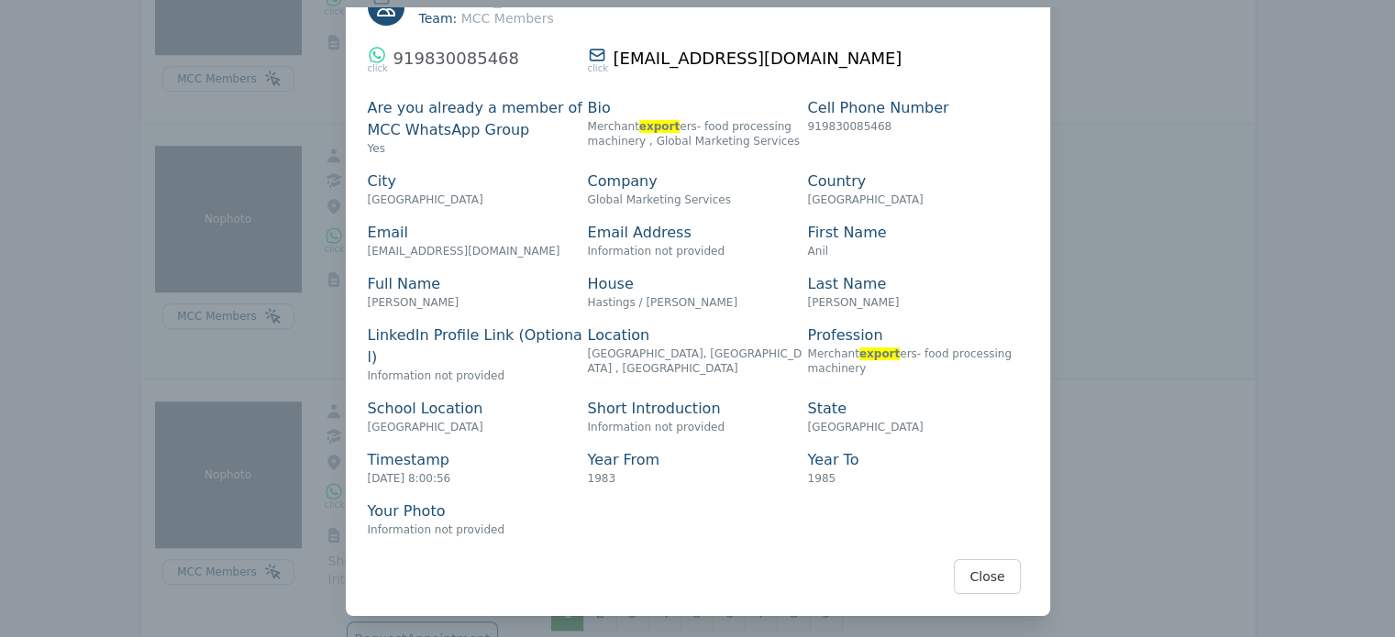
click at [679, 195] on span "Global Marketing Services" at bounding box center [659, 200] width 143 height 13
copy span "Global Marketing Services"
click at [976, 570] on button "Close" at bounding box center [987, 577] width 66 height 35
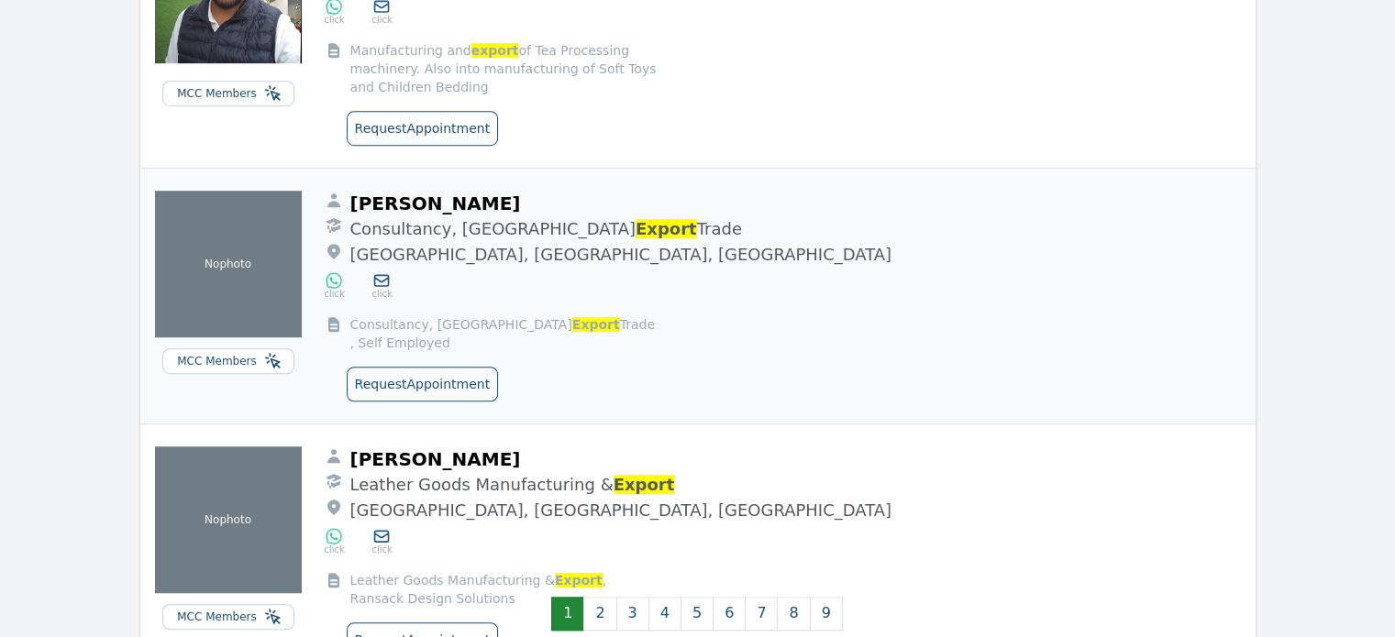
scroll to position [8020, 0]
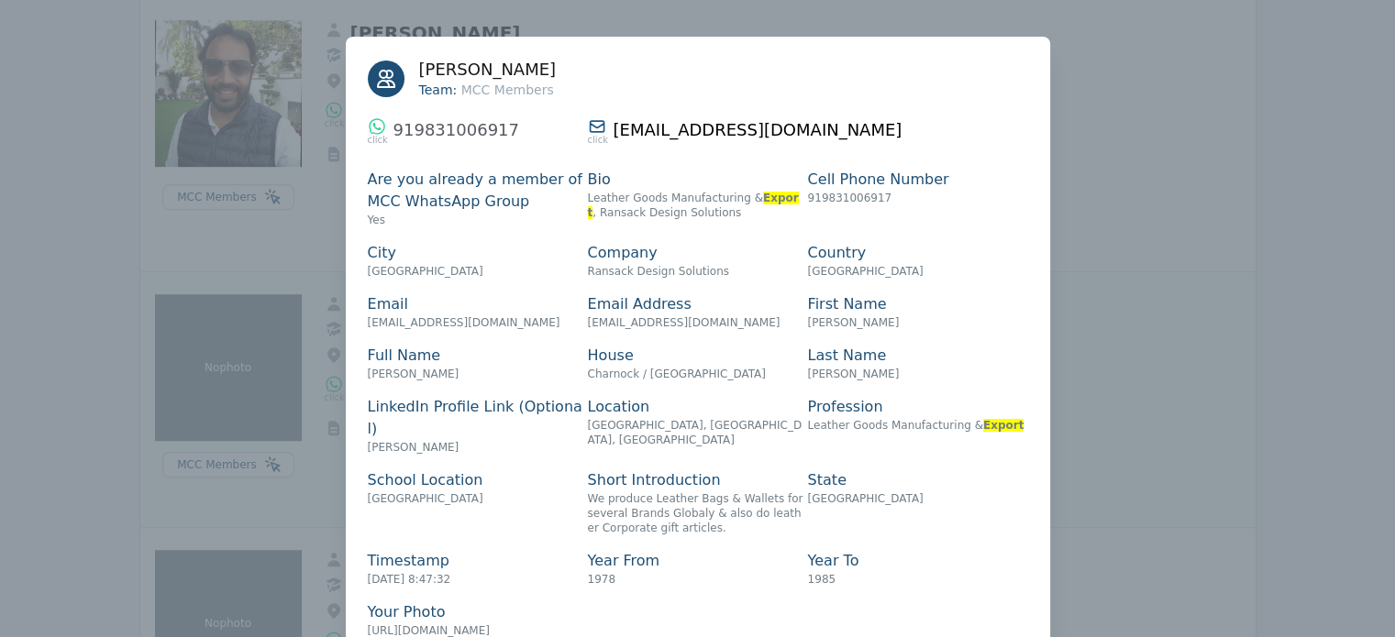
click at [508, 65] on span "[PERSON_NAME]" at bounding box center [488, 69] width 138 height 19
copy span "[PERSON_NAME]"
click at [829, 194] on span "919831006917" at bounding box center [850, 198] width 84 height 13
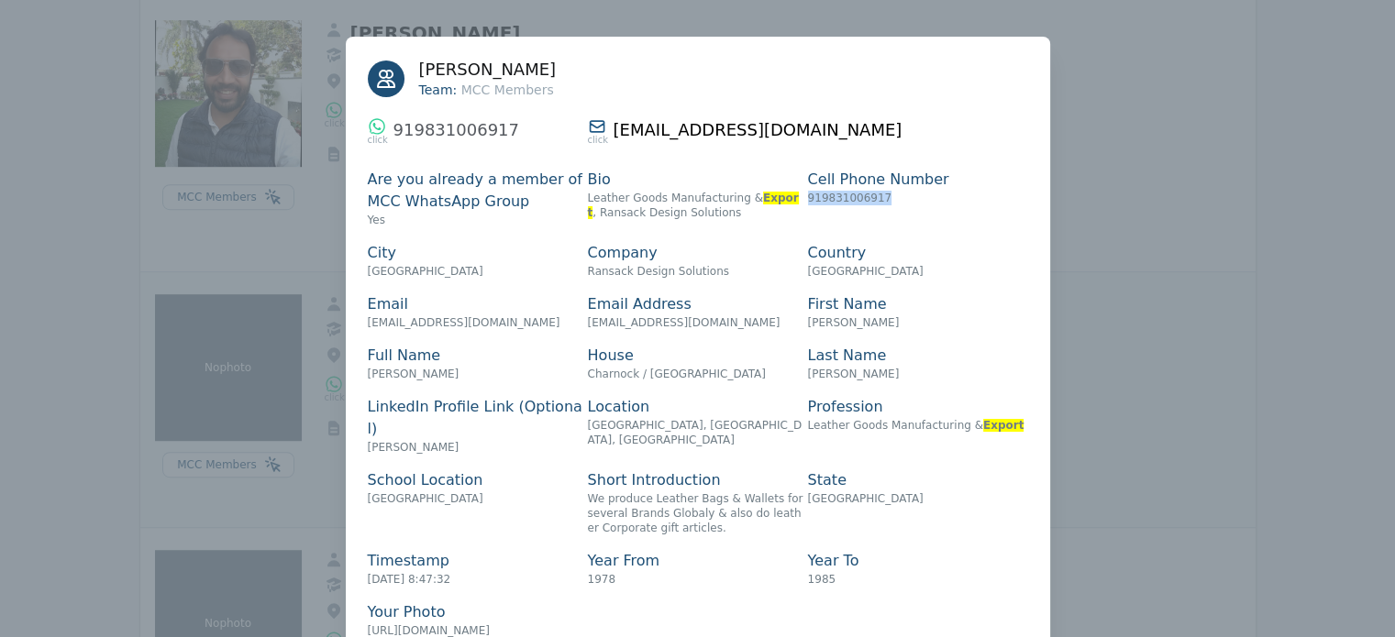
click at [829, 194] on span "919831006917" at bounding box center [850, 198] width 84 height 13
copy span "919831006917"
click at [638, 271] on span "Ransack Design Solutions" at bounding box center [658, 271] width 141 height 13
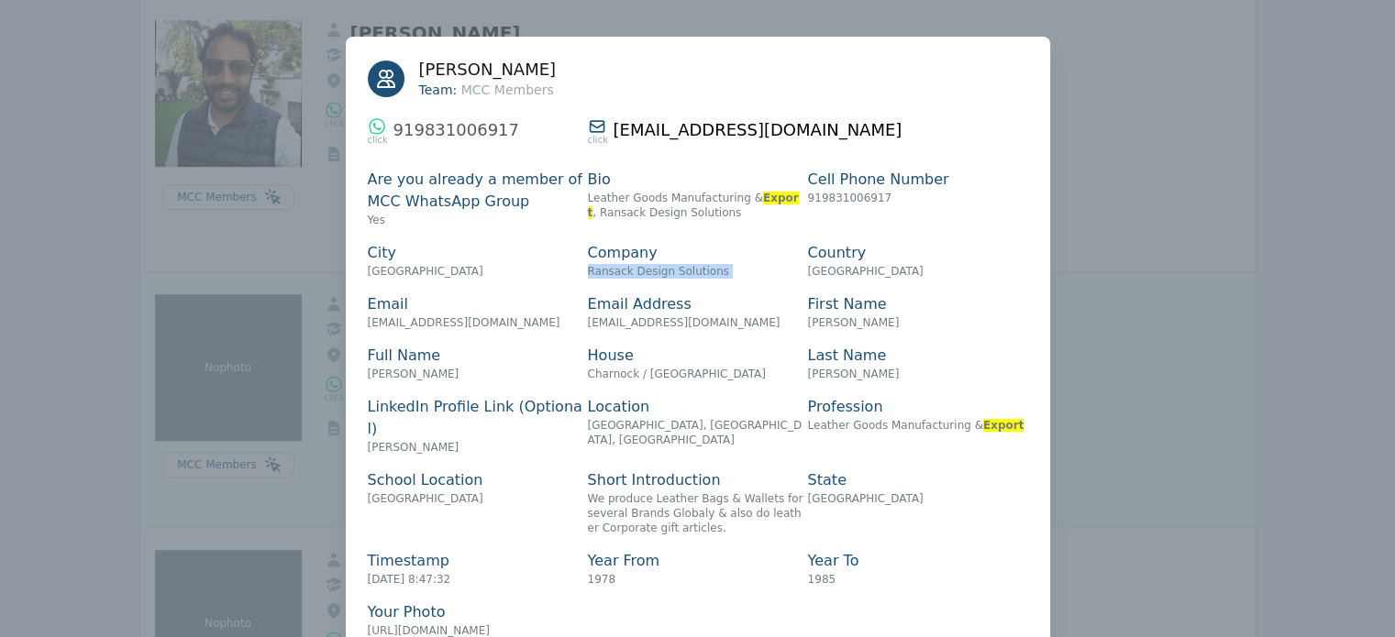
click at [638, 271] on span "Ransack Design Solutions" at bounding box center [658, 271] width 141 height 13
copy span "Ransack Design Solutions"
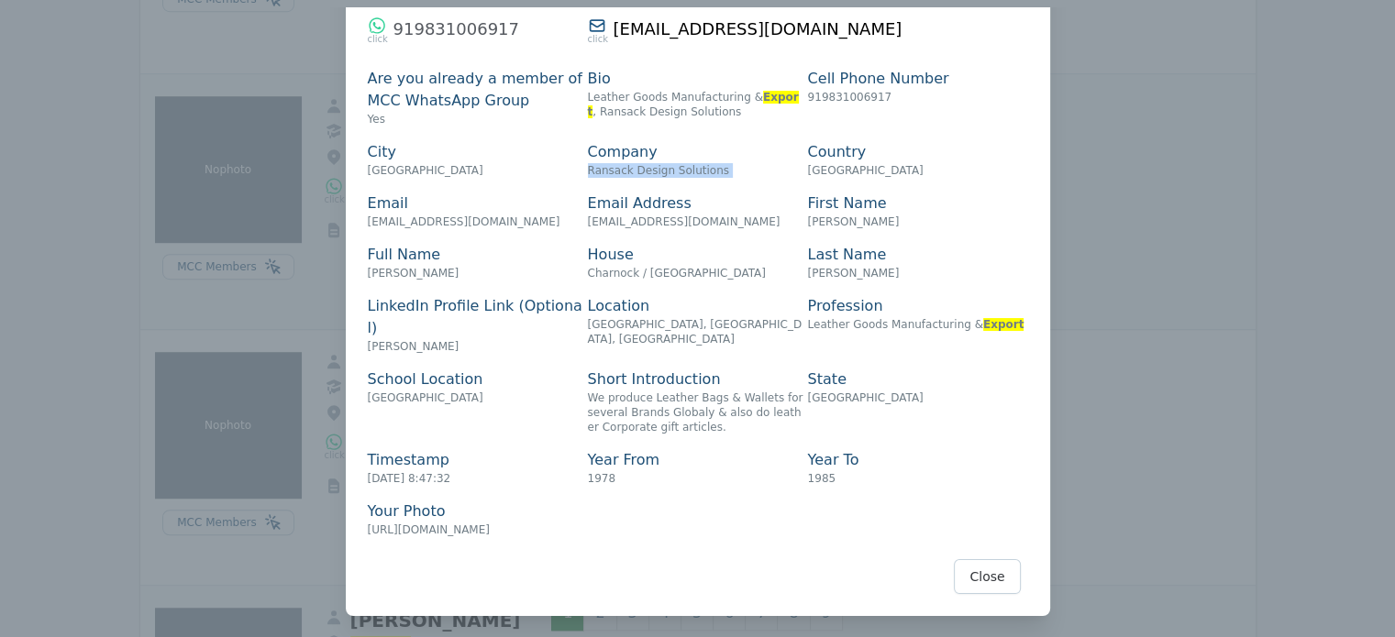
scroll to position [8250, 0]
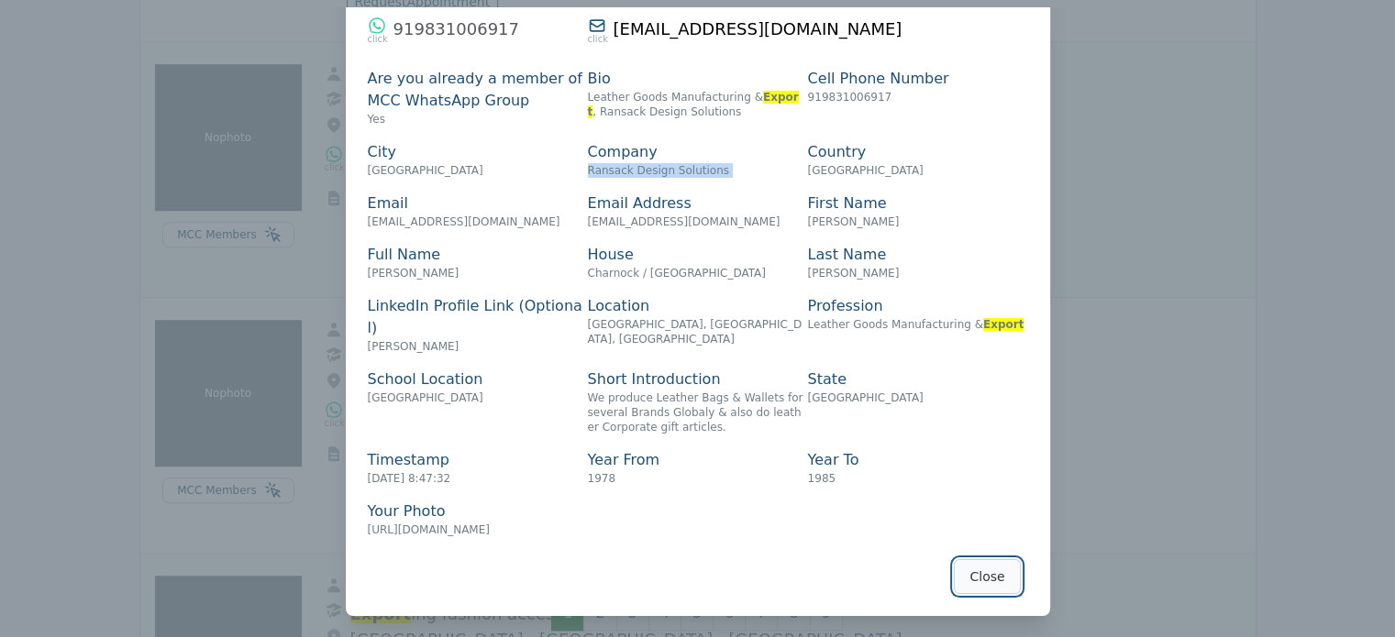
click at [981, 573] on button "Close" at bounding box center [987, 577] width 66 height 35
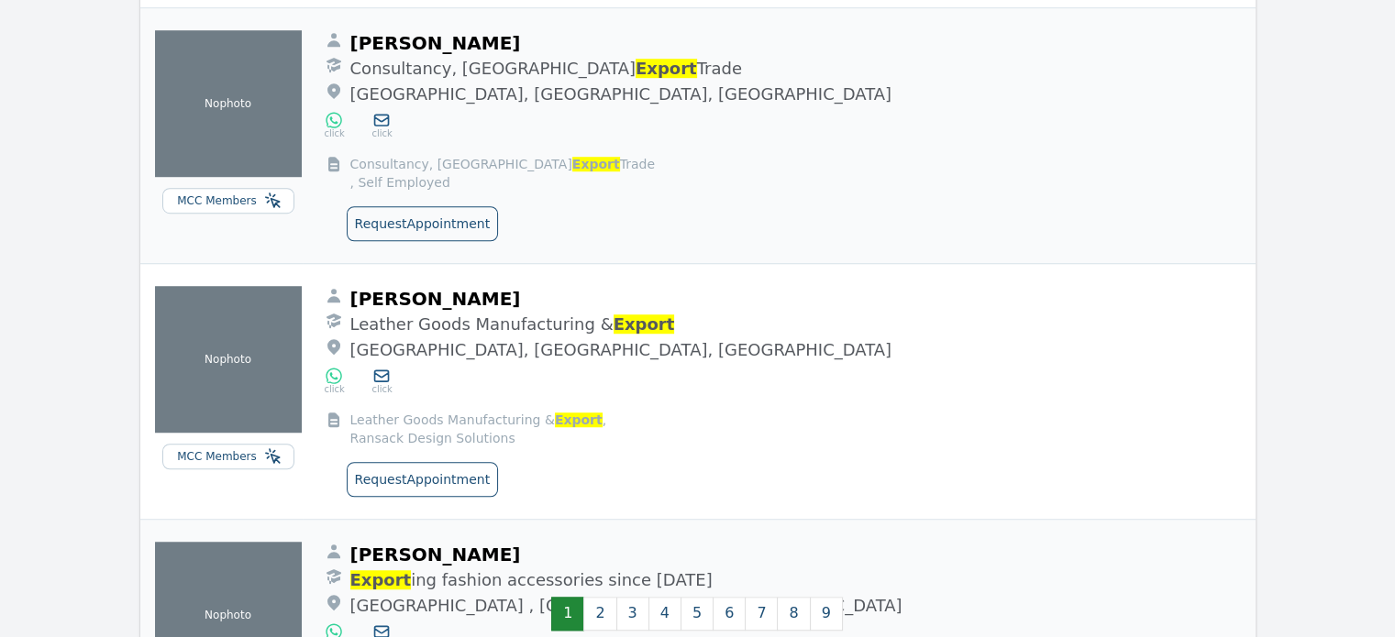
scroll to position [8285, 0]
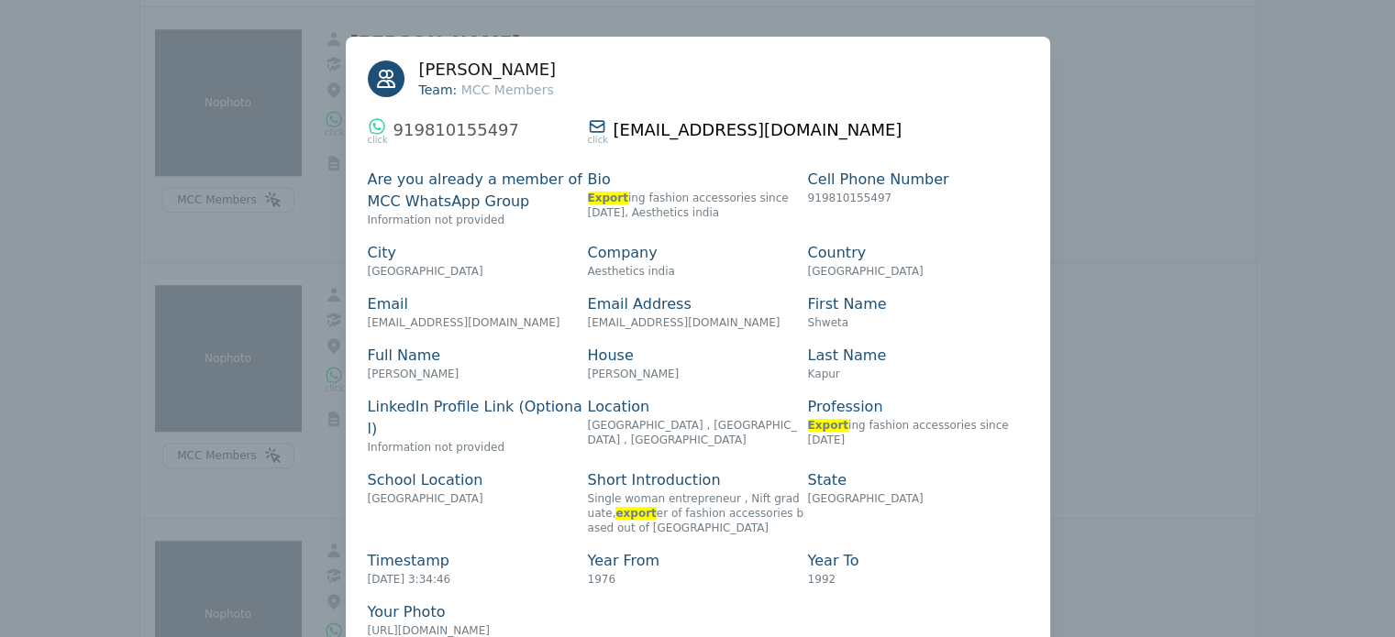
click at [626, 271] on span "Aesthetics india" at bounding box center [631, 271] width 87 height 13
copy span "Aesthetics india"
click at [474, 66] on span "[PERSON_NAME]" at bounding box center [488, 69] width 138 height 19
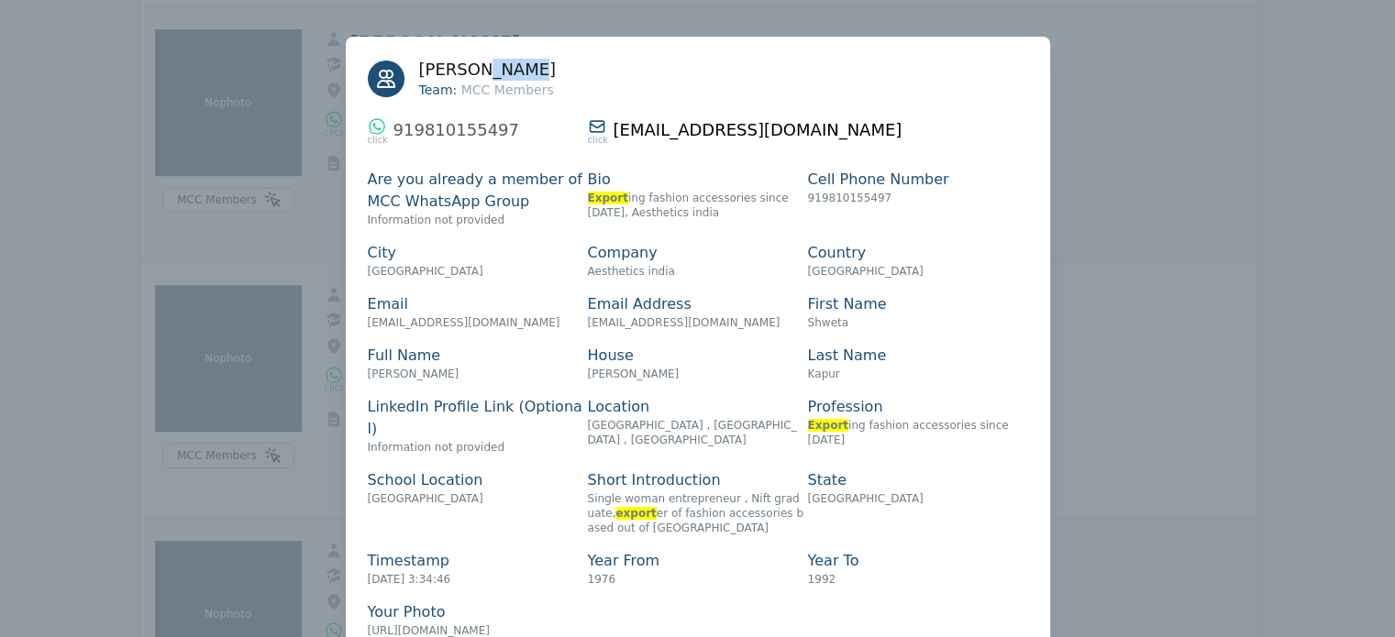
click at [474, 66] on span "[PERSON_NAME]" at bounding box center [488, 69] width 138 height 19
copy span "[PERSON_NAME]"
click at [460, 129] on span "919810155497" at bounding box center [456, 129] width 126 height 19
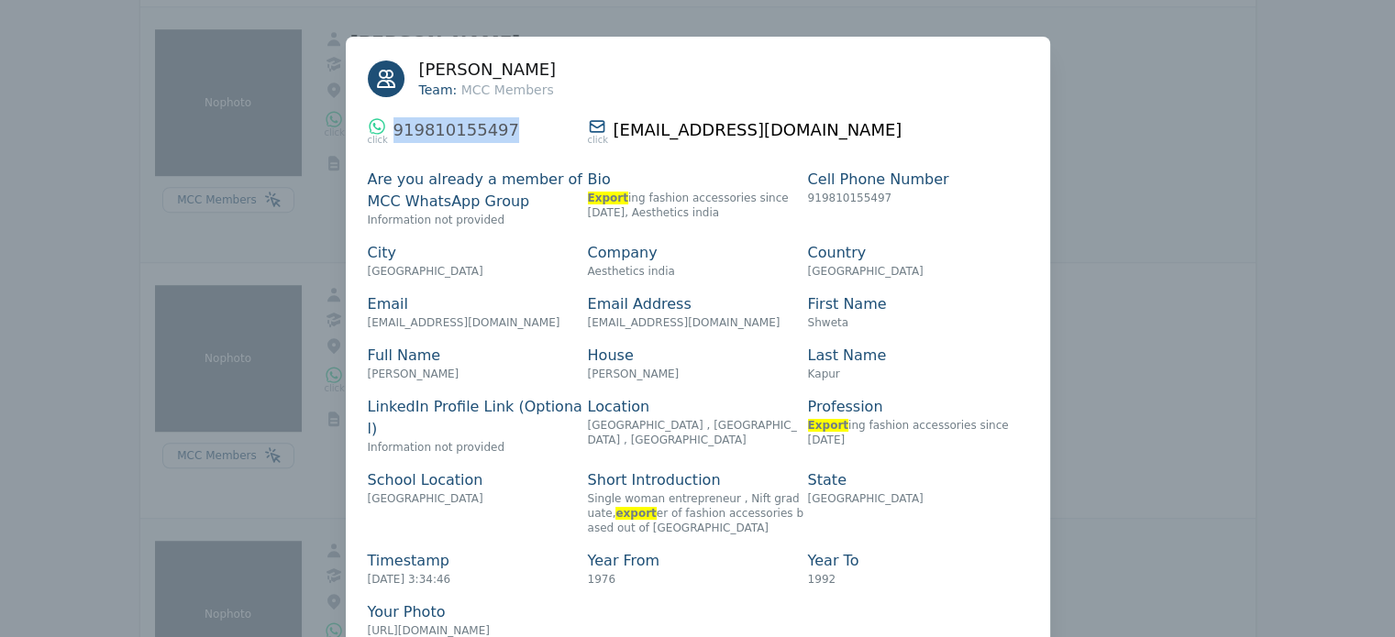
copy span "919810155497"
click at [797, 133] on span "[EMAIL_ADDRESS][DOMAIN_NAME]" at bounding box center [758, 129] width 289 height 19
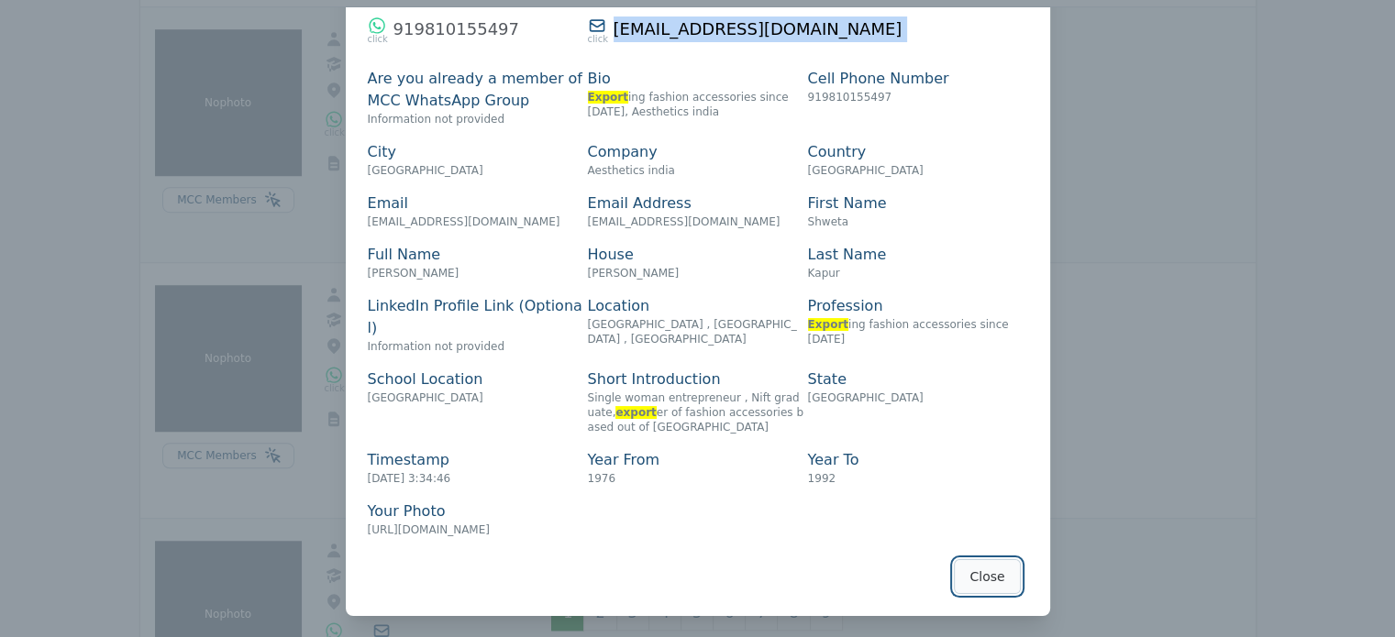
click at [988, 571] on button "Close" at bounding box center [987, 577] width 66 height 35
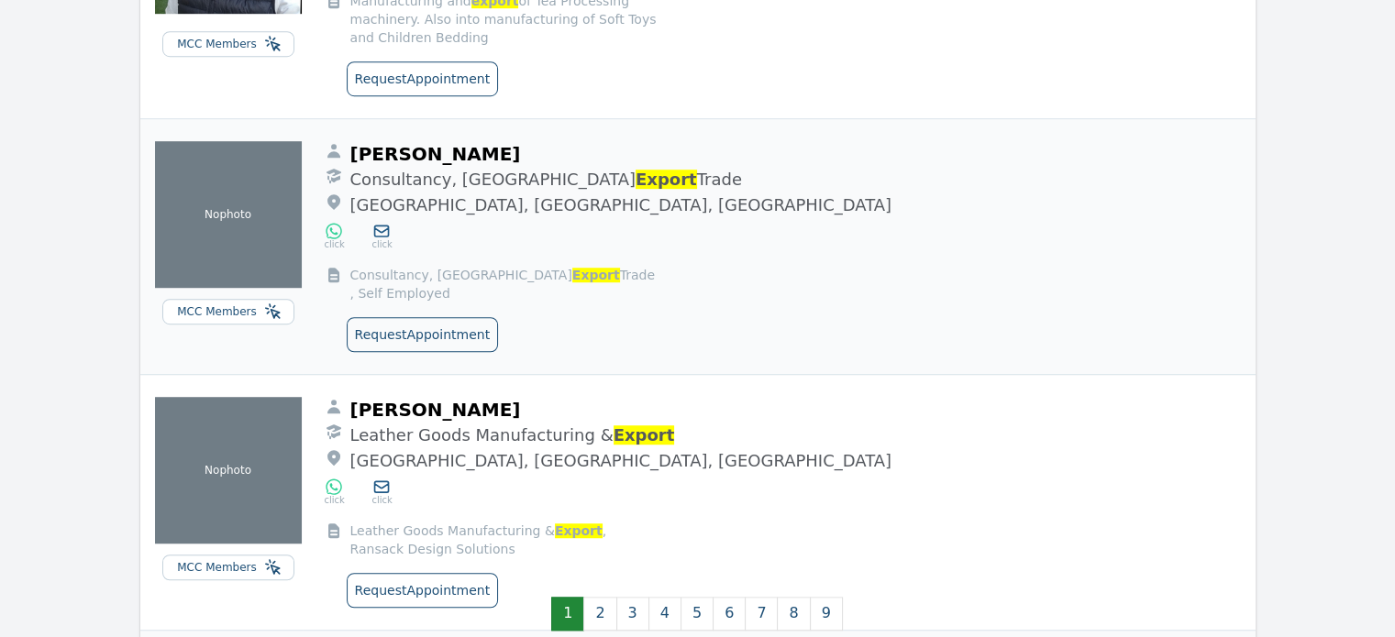
scroll to position [8171, 0]
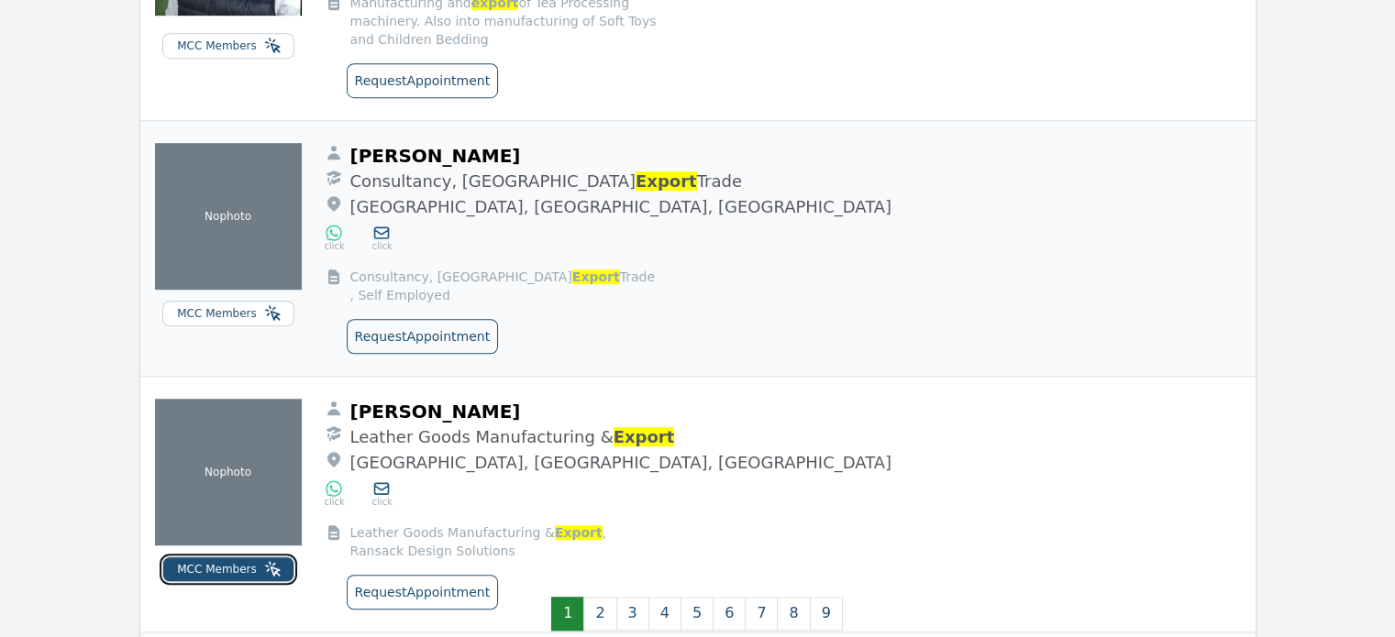
drag, startPoint x: 238, startPoint y: 271, endPoint x: 191, endPoint y: 264, distance: 48.1
click at [191, 563] on span "MCC Members" at bounding box center [217, 569] width 80 height 13
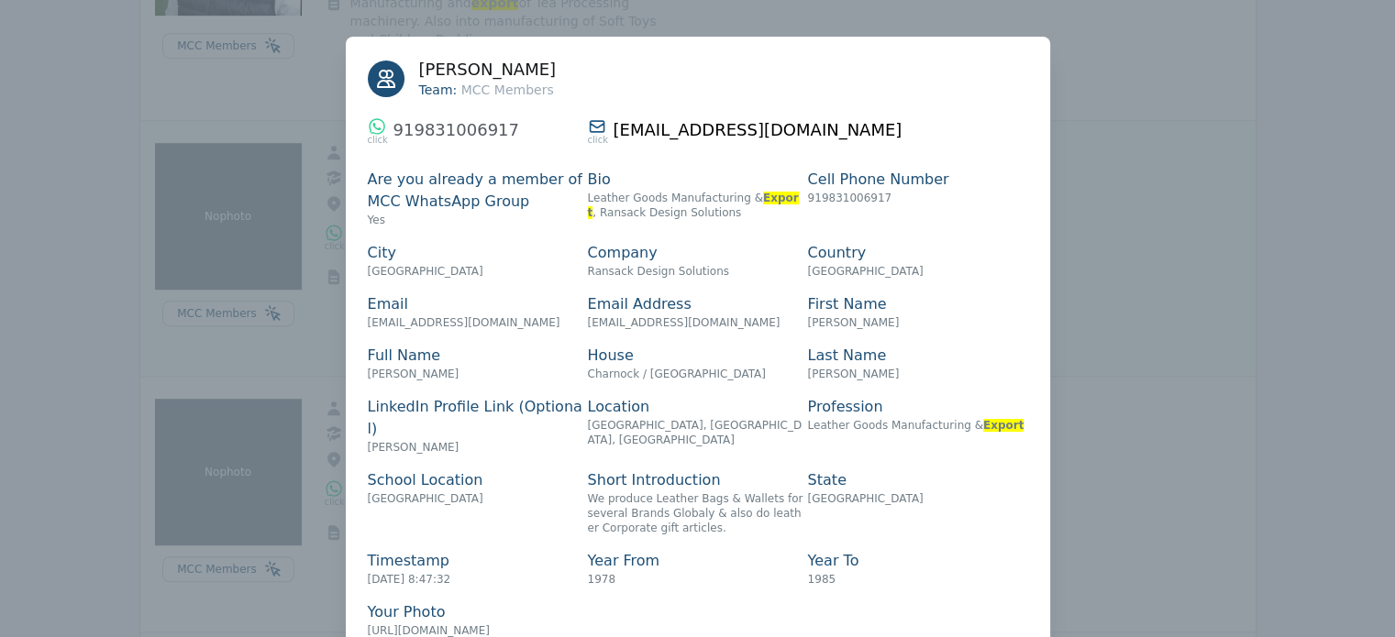
click at [697, 127] on span "[EMAIL_ADDRESS][DOMAIN_NAME]" at bounding box center [758, 129] width 289 height 19
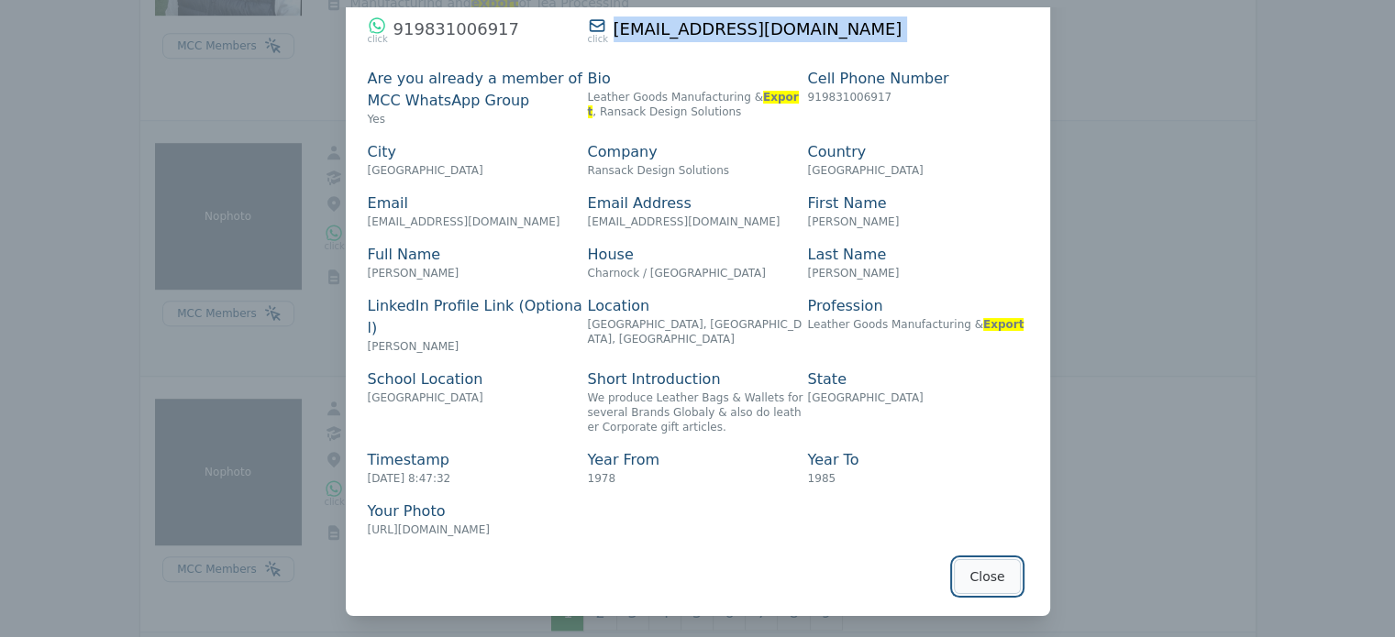
click at [983, 573] on button "Close" at bounding box center [987, 577] width 66 height 35
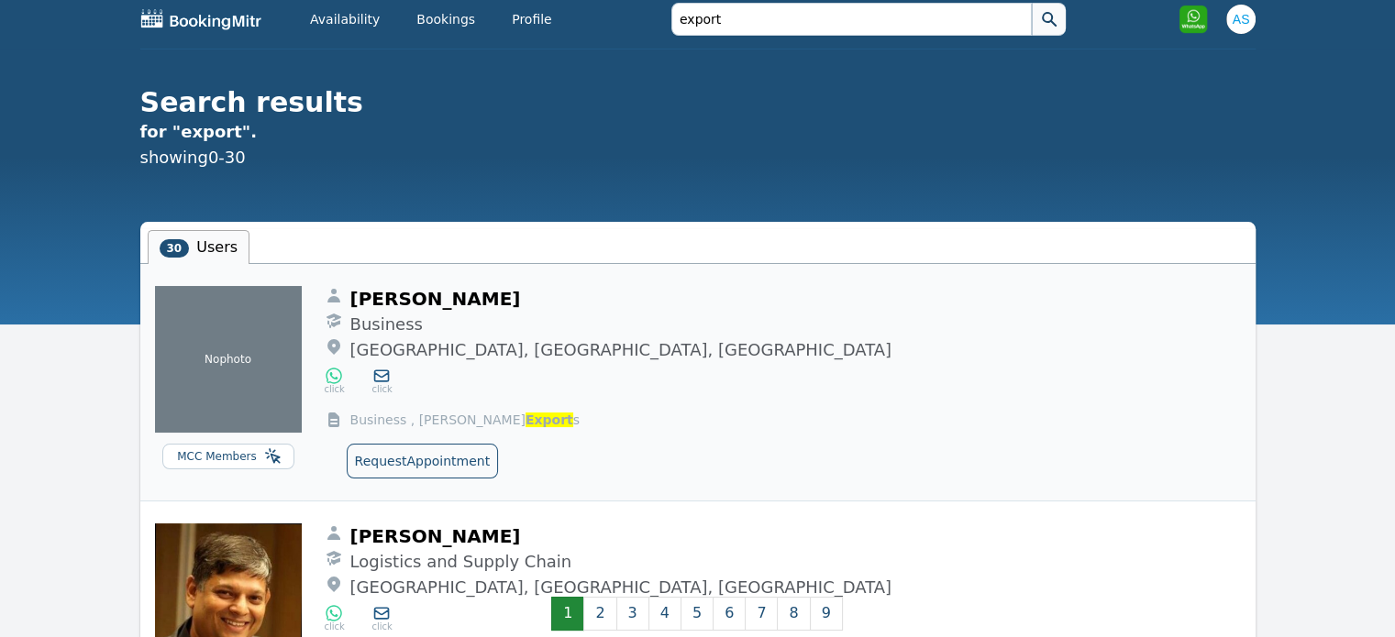
scroll to position [0, 0]
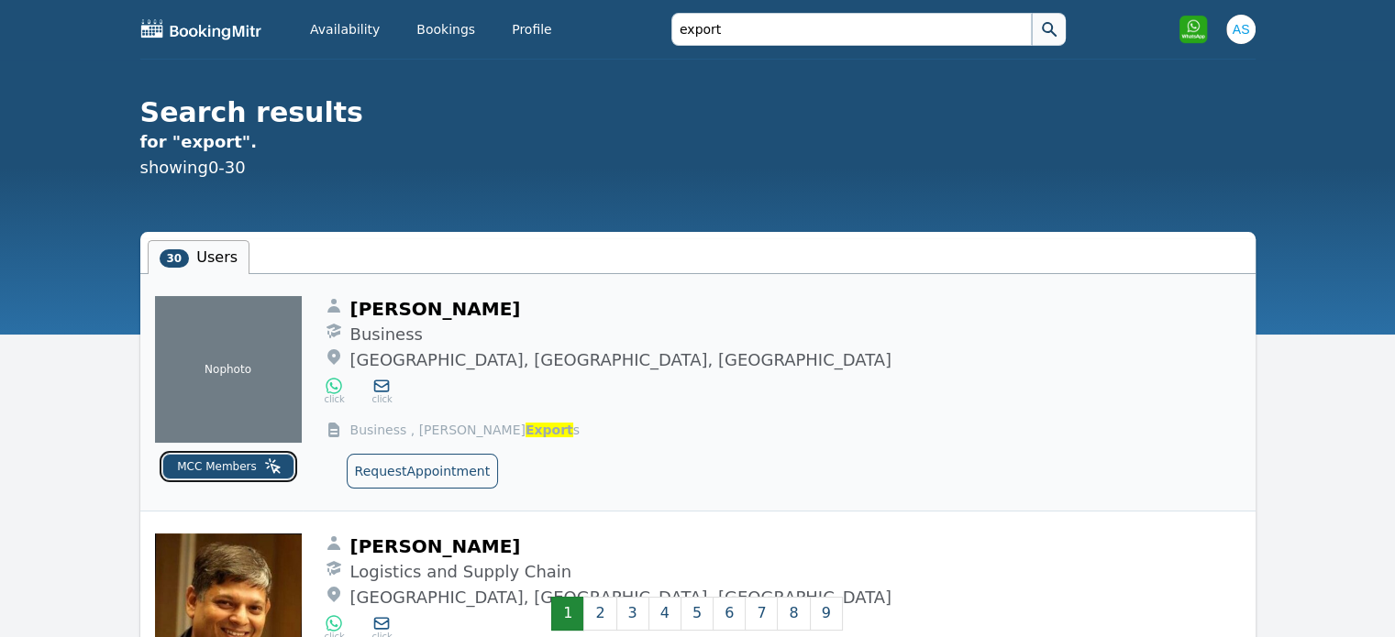
click at [220, 465] on span "MCC Members" at bounding box center [217, 466] width 80 height 13
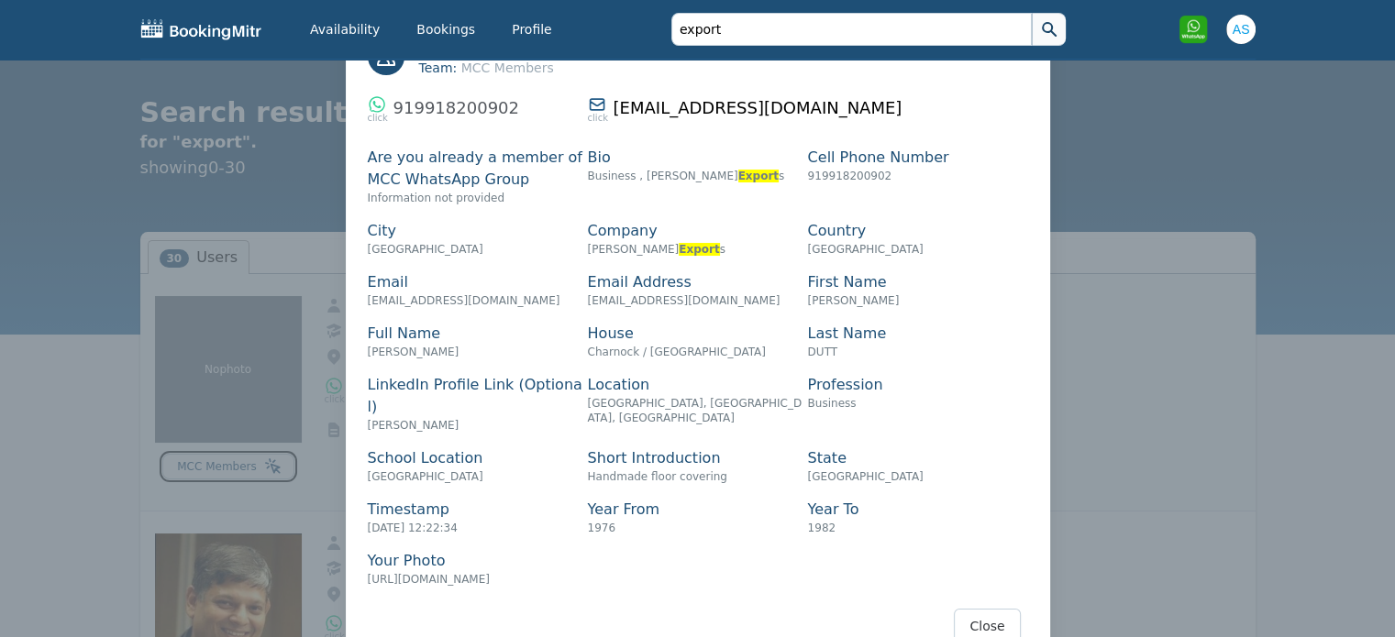
scroll to position [51, 0]
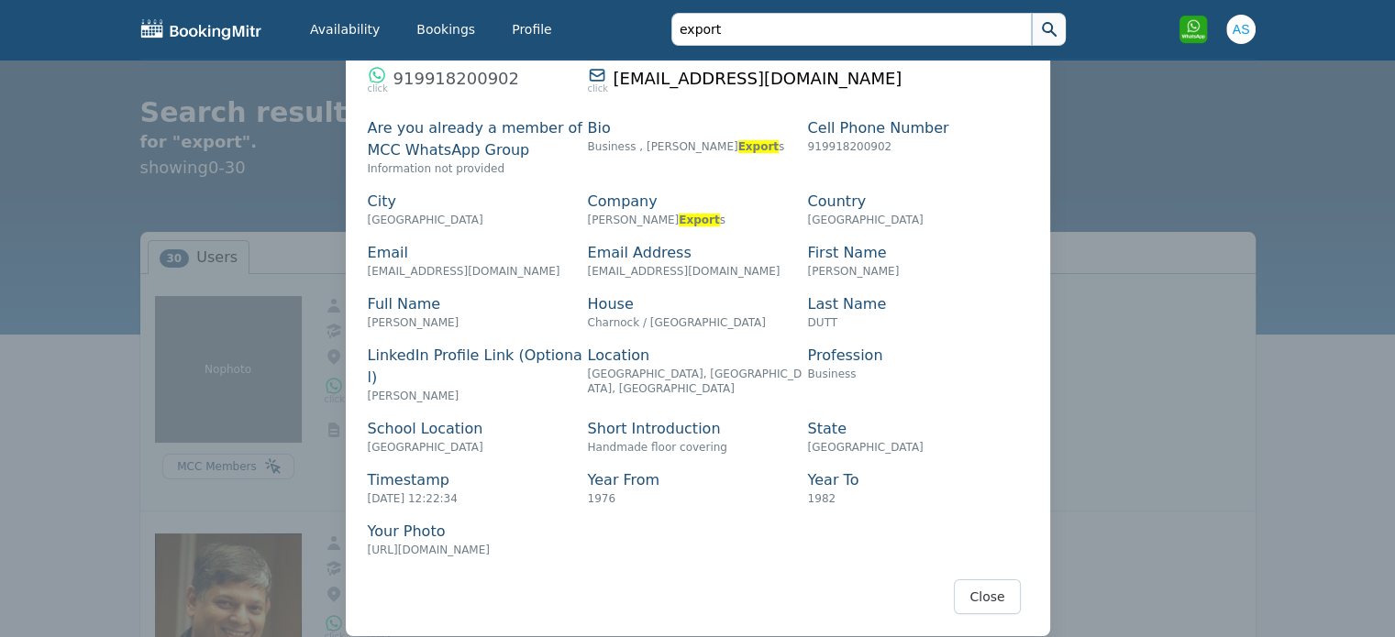
click at [598, 219] on span "[PERSON_NAME]" at bounding box center [634, 220] width 92 height 13
